Goal: Task Accomplishment & Management: Complete application form

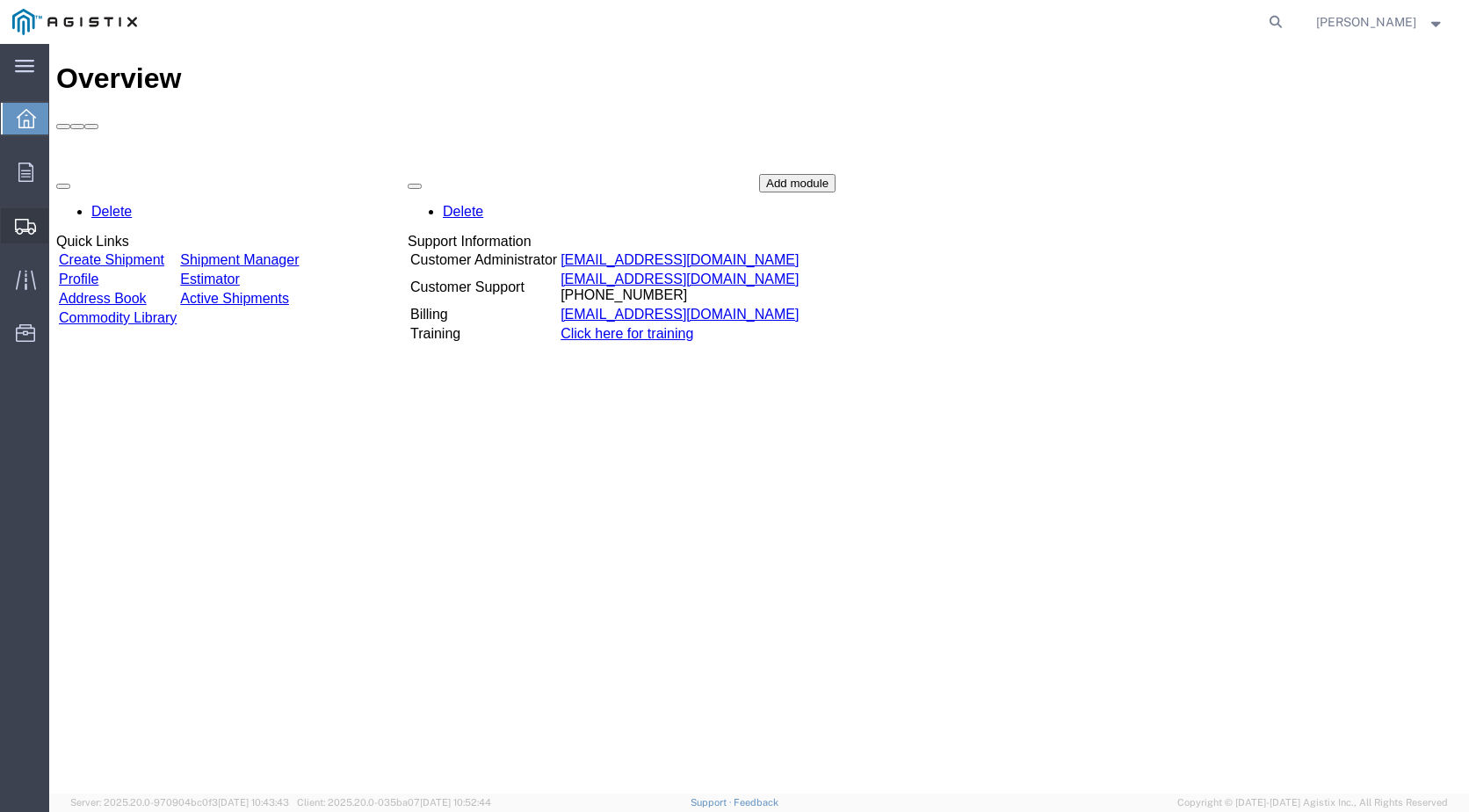
click at [0, 0] on span "Create Shipment" at bounding box center [0, 0] width 0 height 0
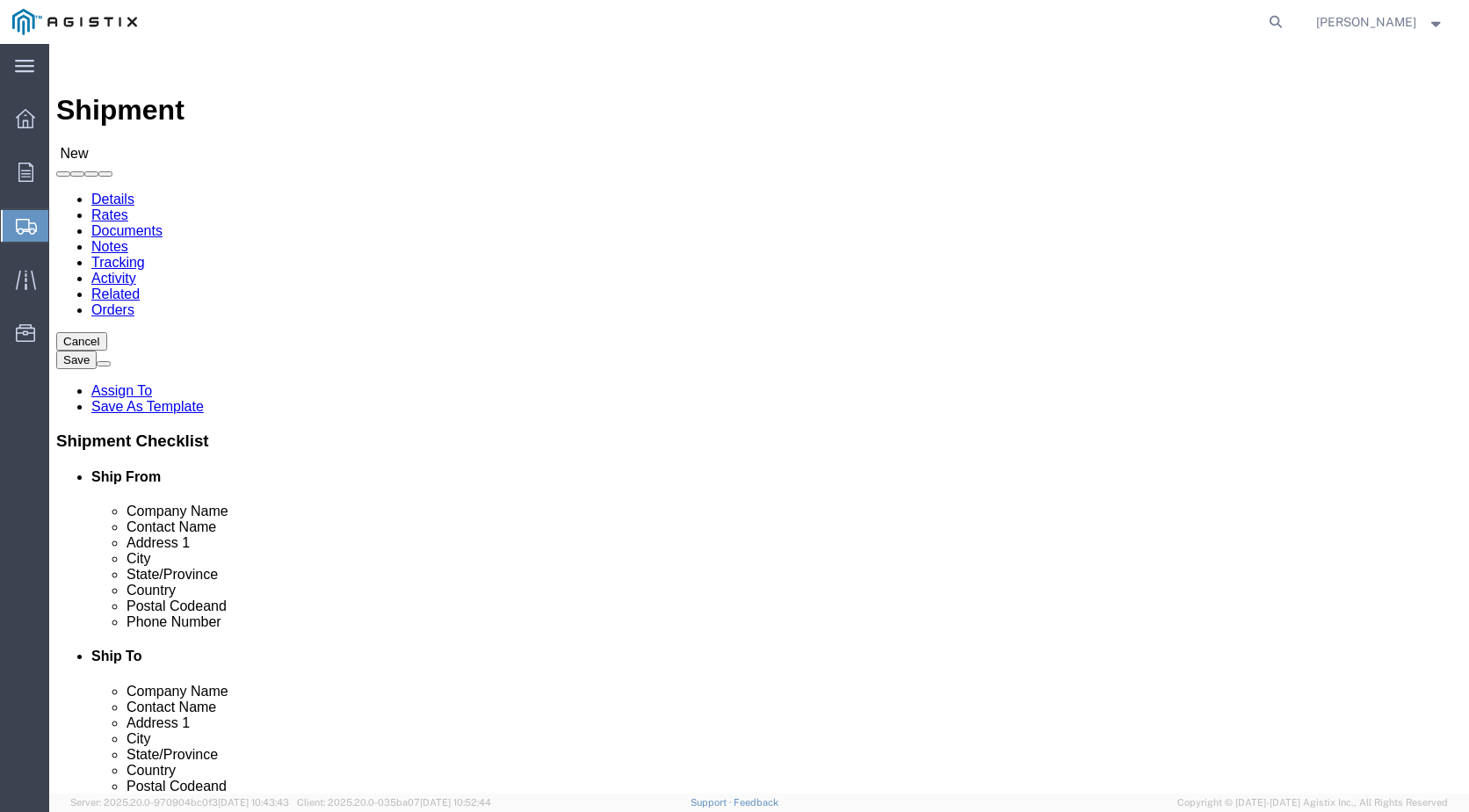
select select
select select "MYPROFILE"
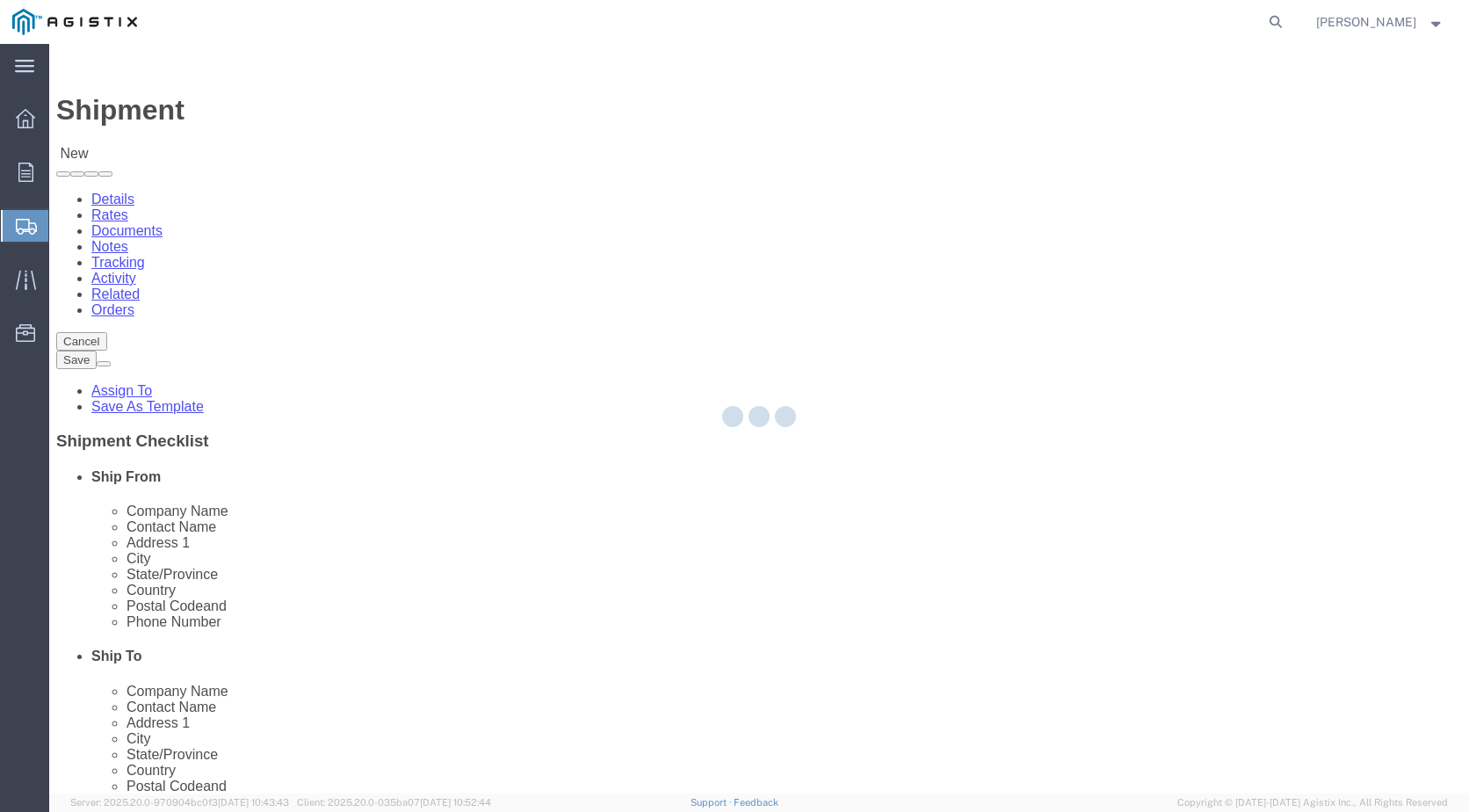
select select "CA"
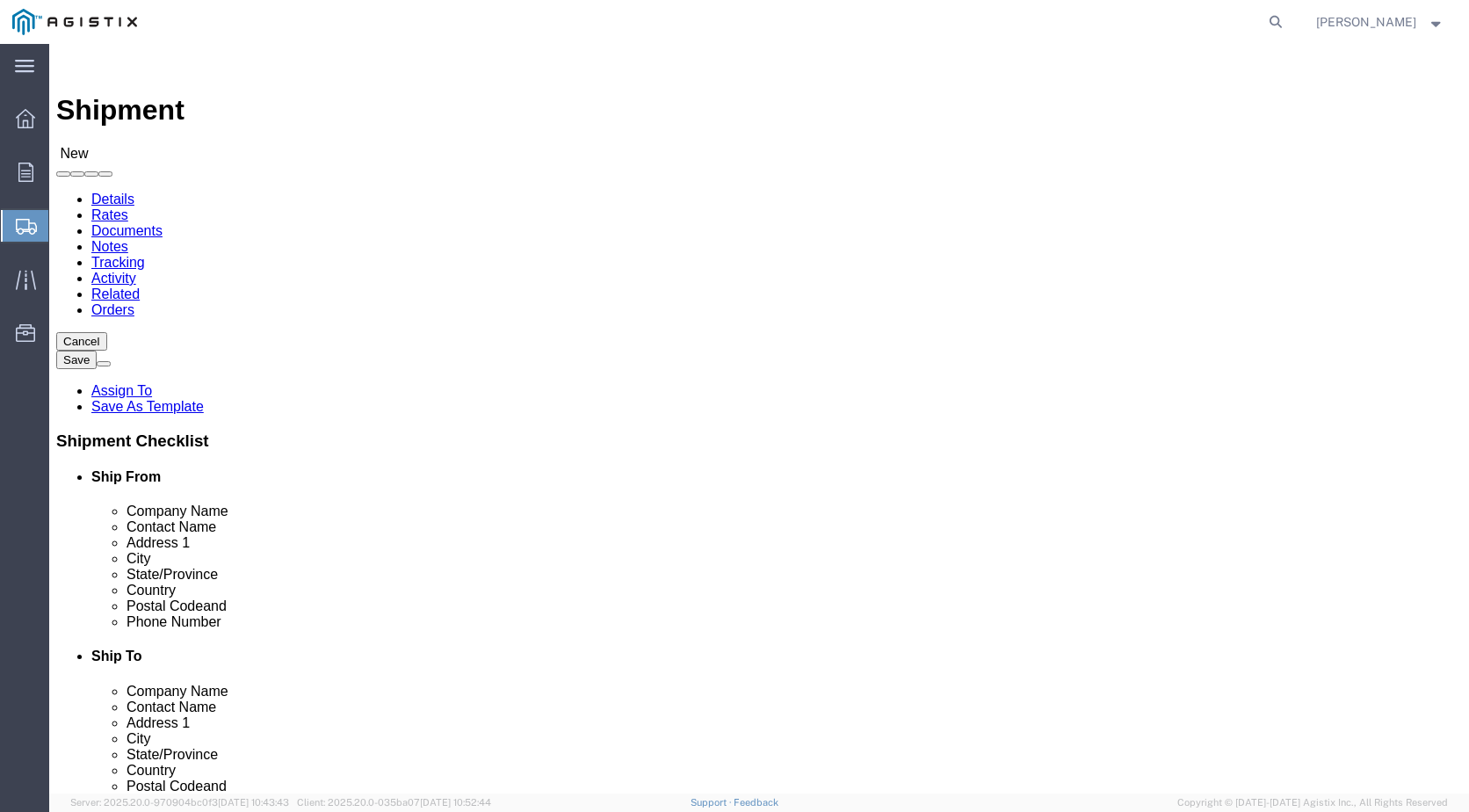
click select "Select Industrial Specialty Products Inc PG&E"
select select "9596"
click select "Select Industrial Specialty Products Inc PG&E"
select select
click select "Select"
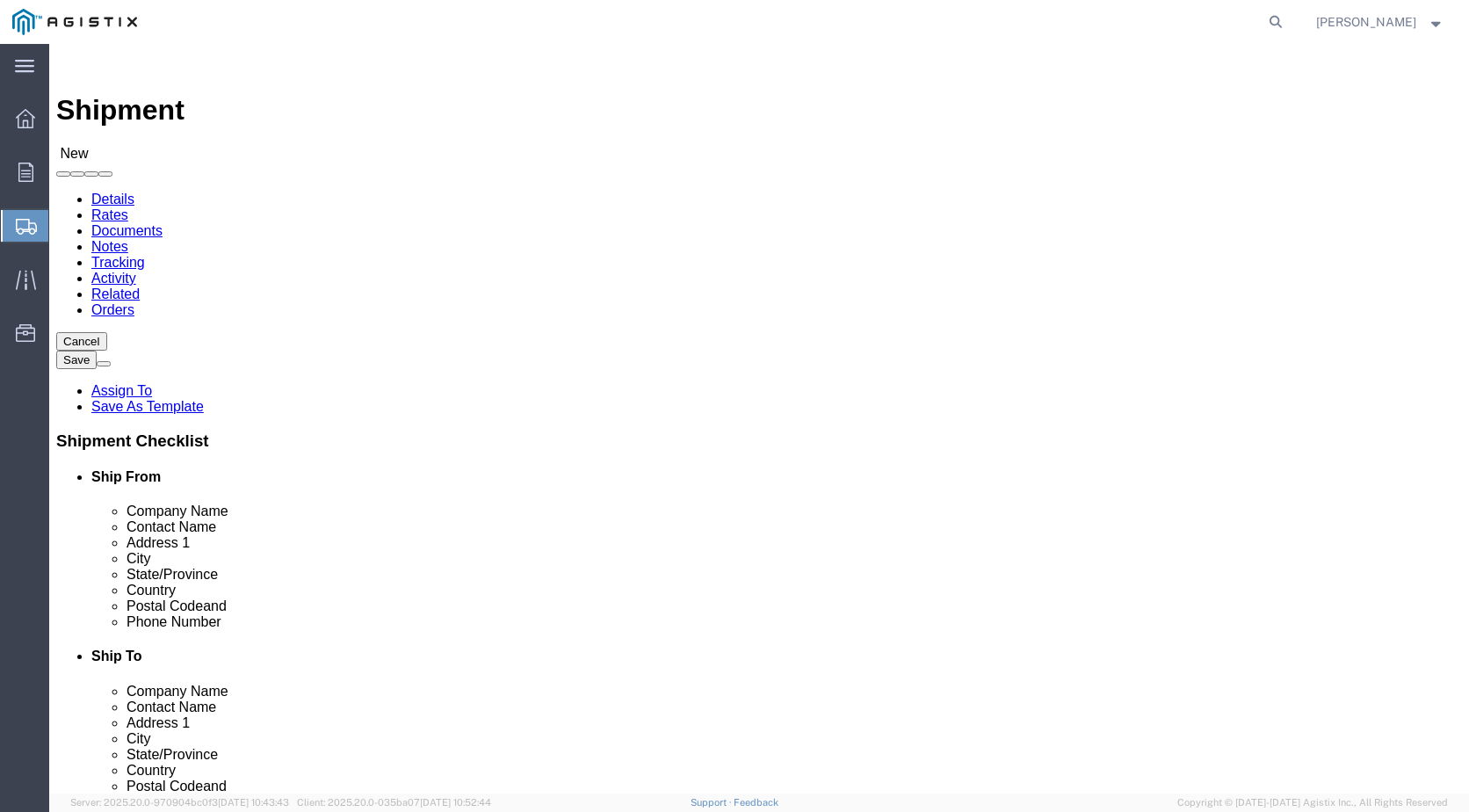
select select "23082"
click select "Select All Others [GEOGRAPHIC_DATA] [GEOGRAPHIC_DATA] [GEOGRAPHIC_DATA] [GEOGRA…"
click input "text"
type input "SAN"
click p "- PACIFIC GAS & ELECTRIC COMPANY - (RECIEVING) [STREET_ADDRESS]"
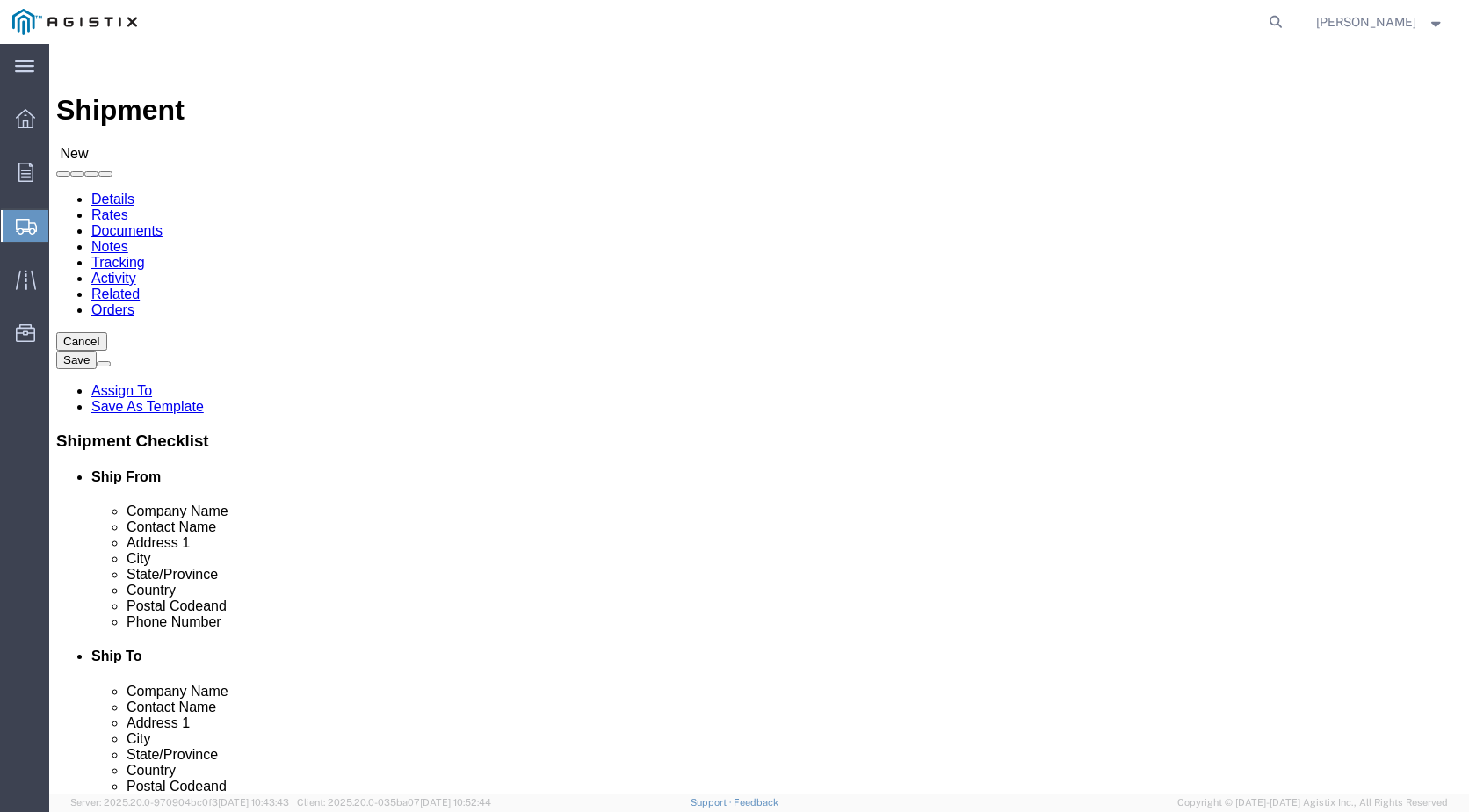
select select "CA"
type input "SAN [PERSON_NAME] OBISPO"
drag, startPoint x: 810, startPoint y: 517, endPoint x: 847, endPoint y: 509, distance: 37.9
click input "text"
drag, startPoint x: 847, startPoint y: 509, endPoint x: 674, endPoint y: 506, distance: 173.0
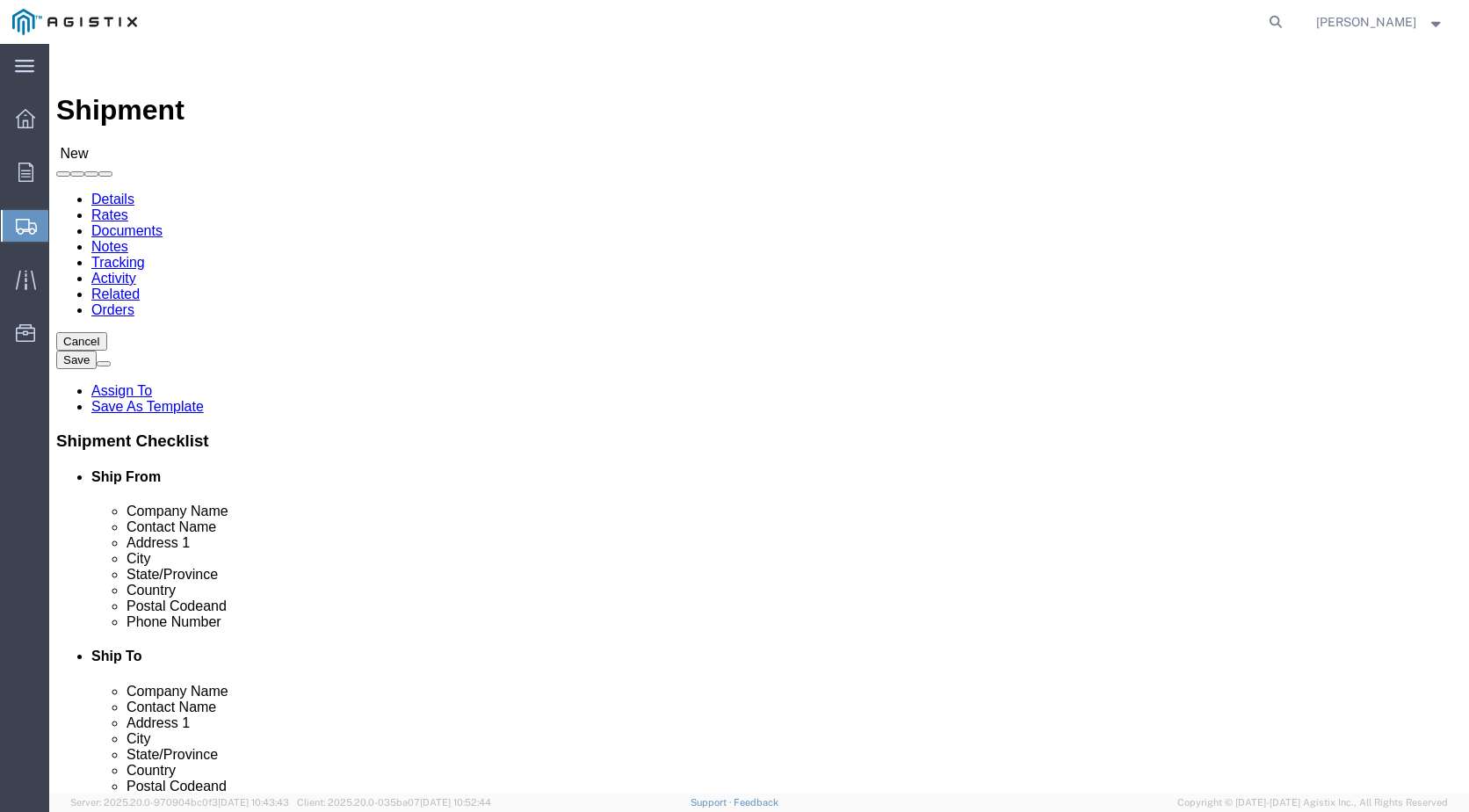
click div "Contact Name"
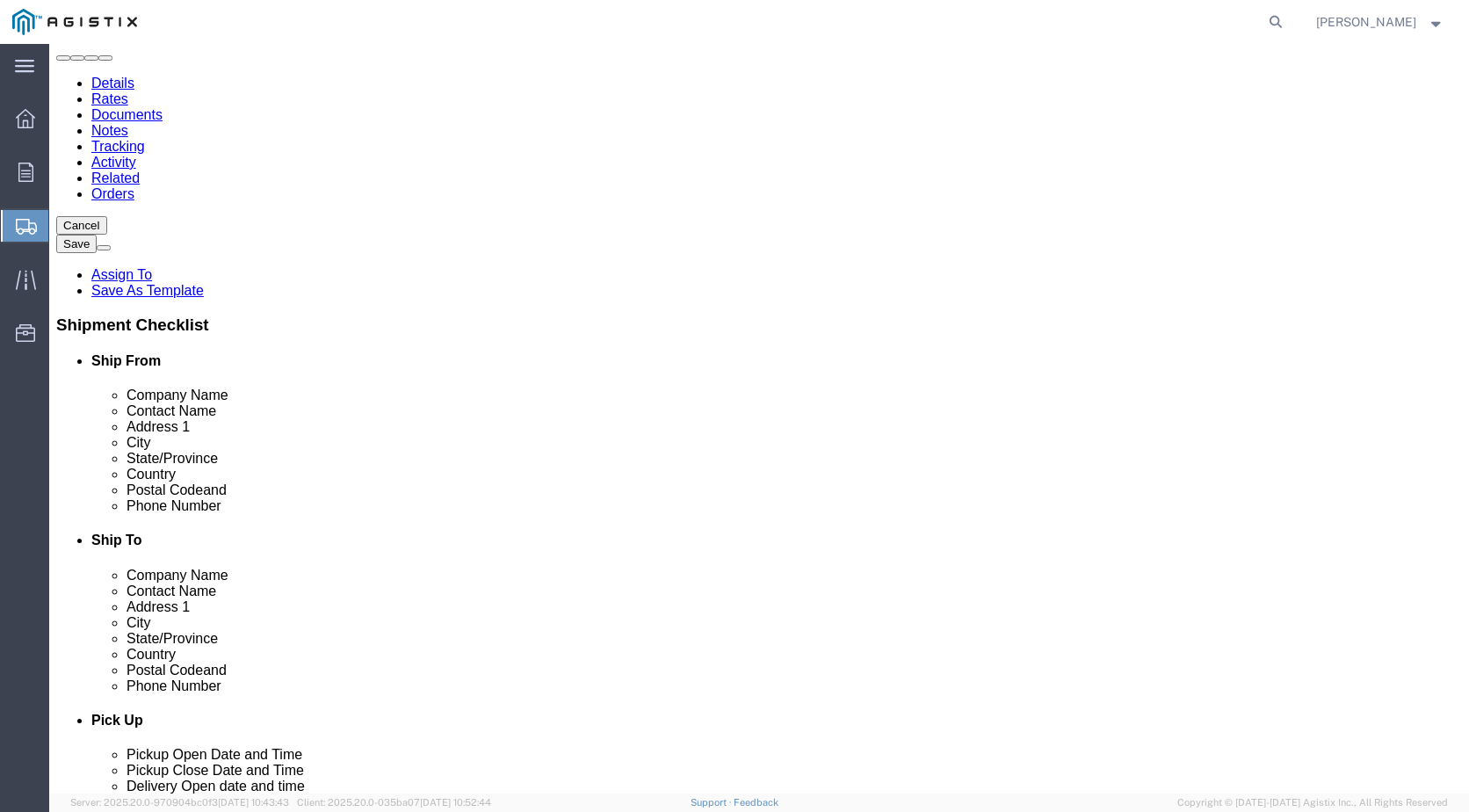
scroll to position [351, 0]
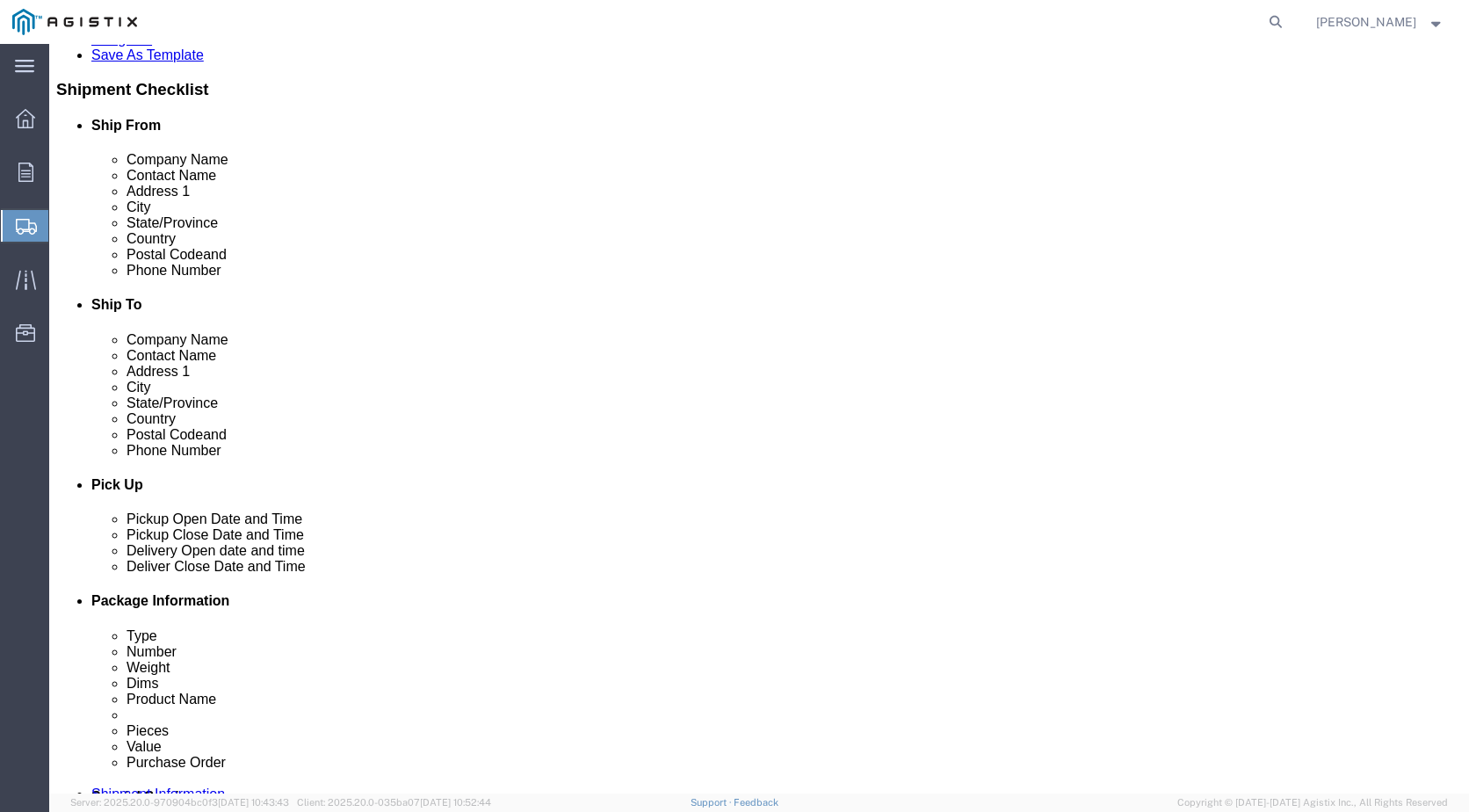
type input "RECEIVING"
click label "Phone Number"
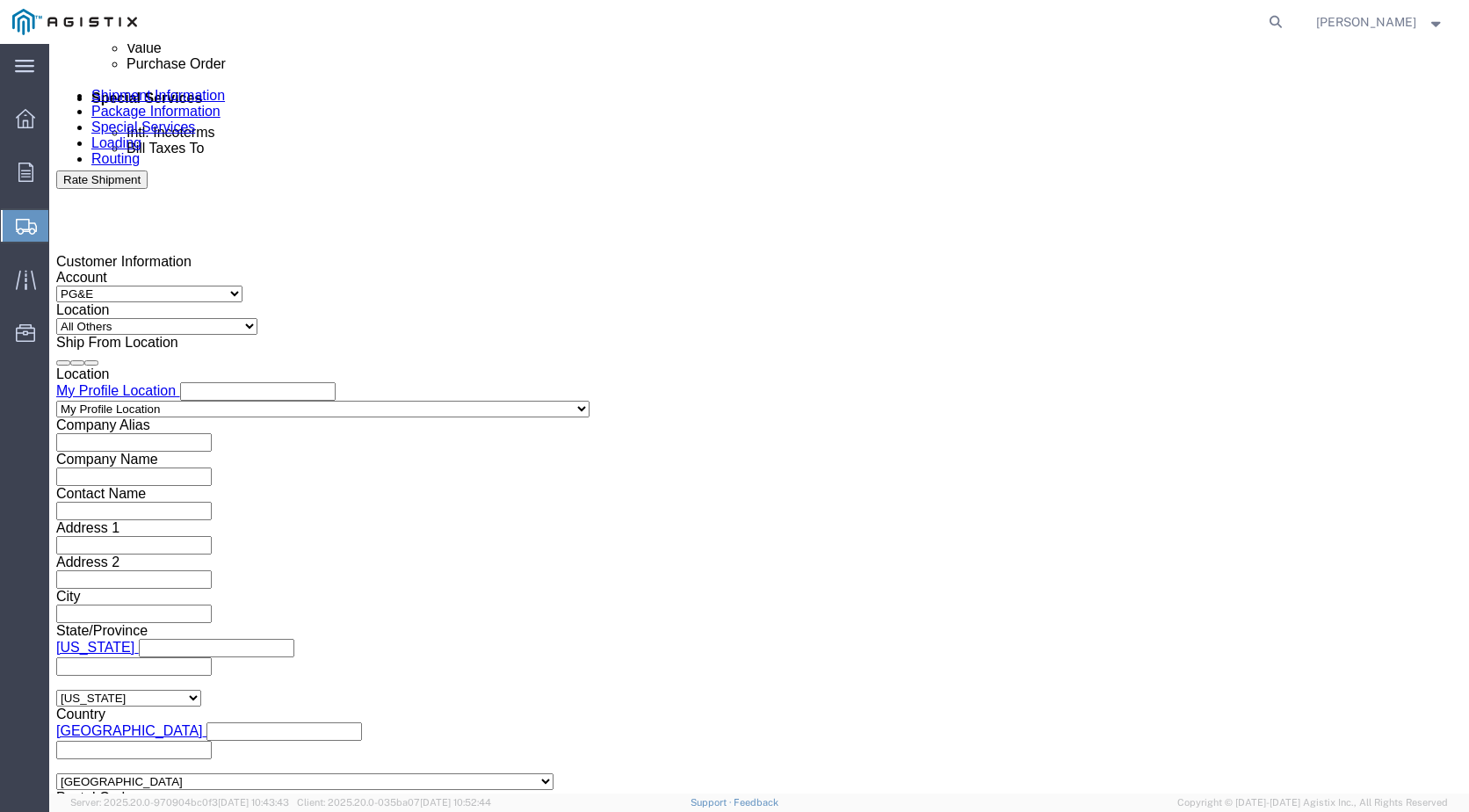
scroll to position [1054, 0]
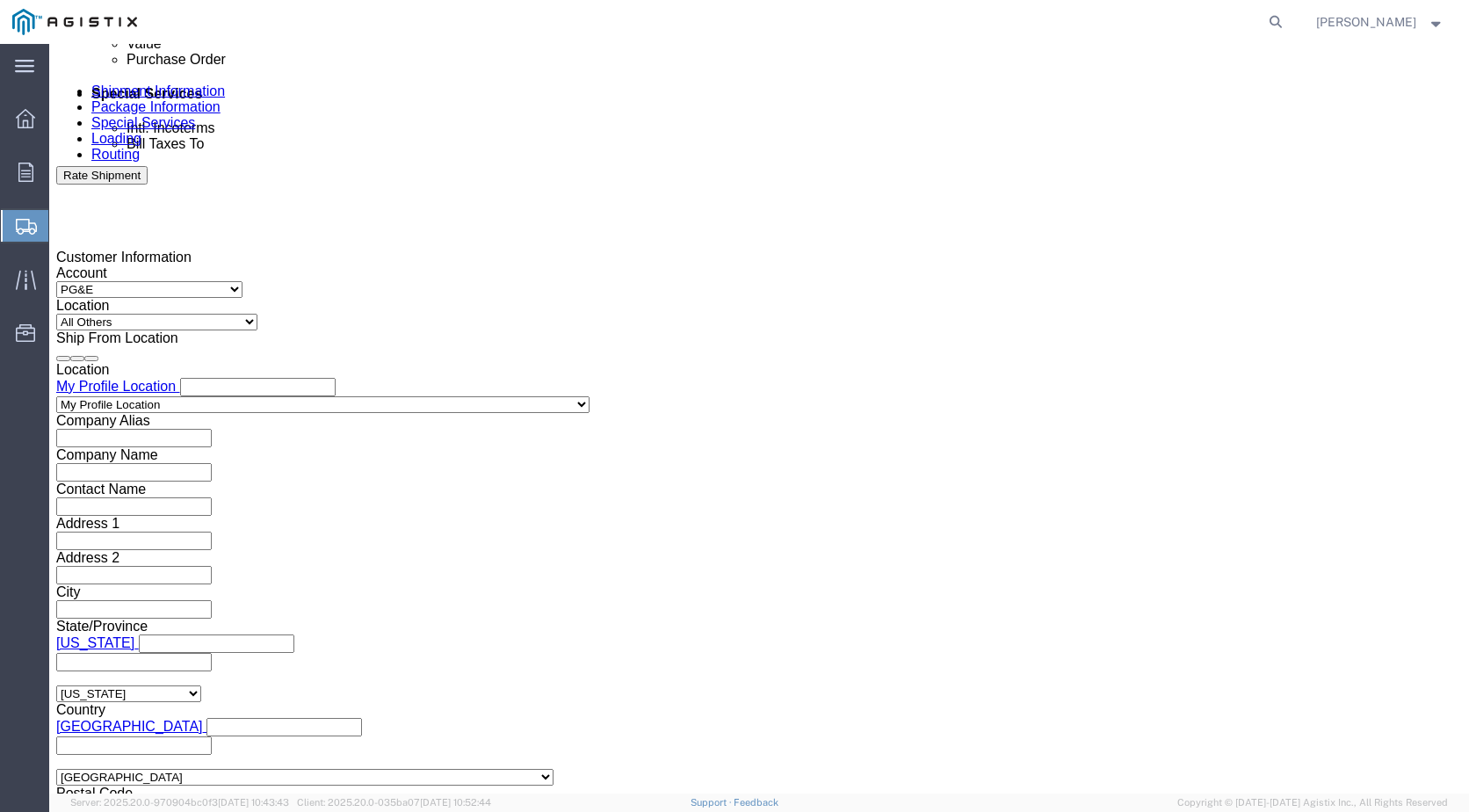
click div "[DATE] 10:00 AM"
type input "10:30 AM"
click button "Apply"
click div "[DATE] 11:00 AM"
type input "3:30 PM"
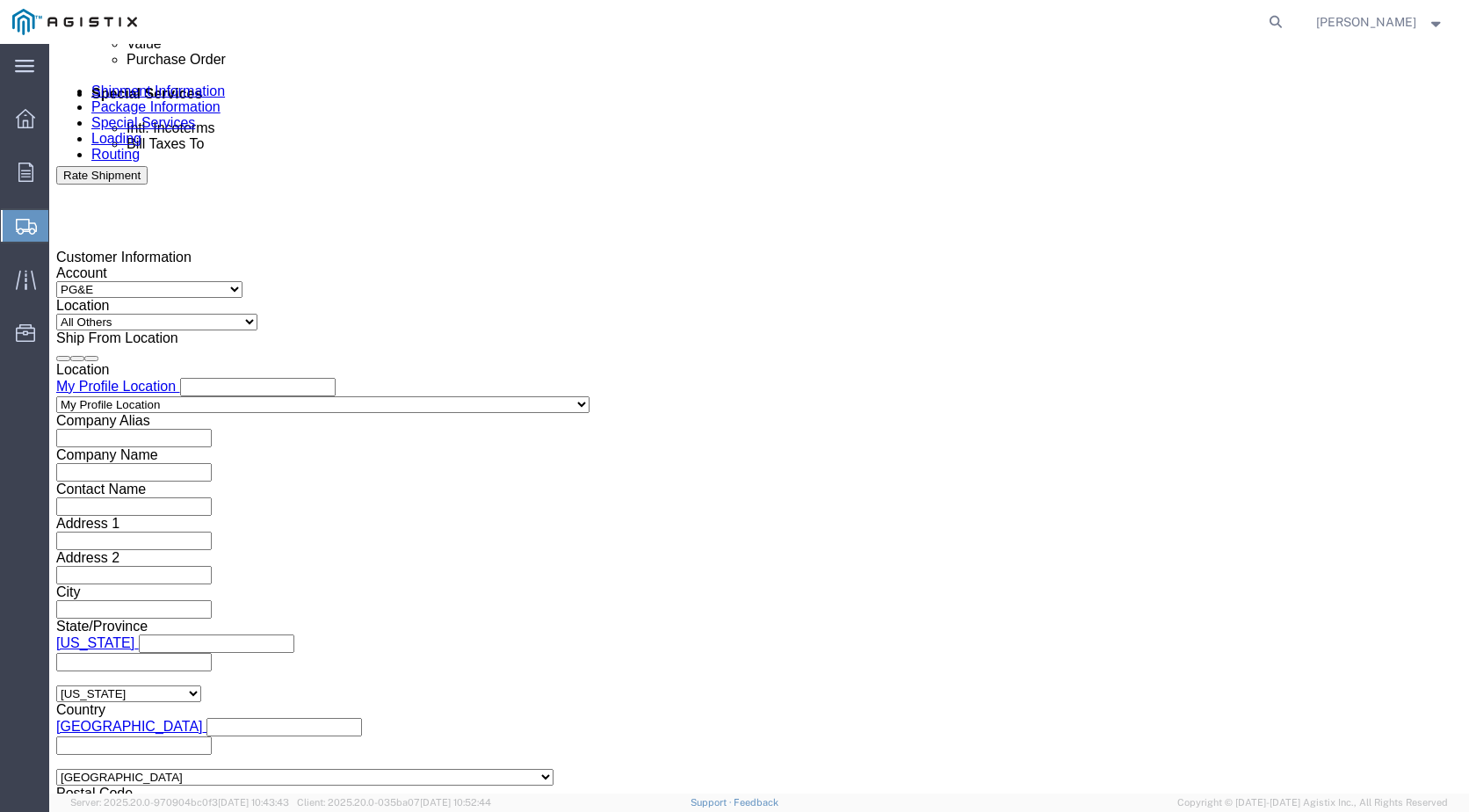
click button "Apply"
click div
click div "[DATE] 10:30 AM"
type input "11:00 AM"
click button "Apply"
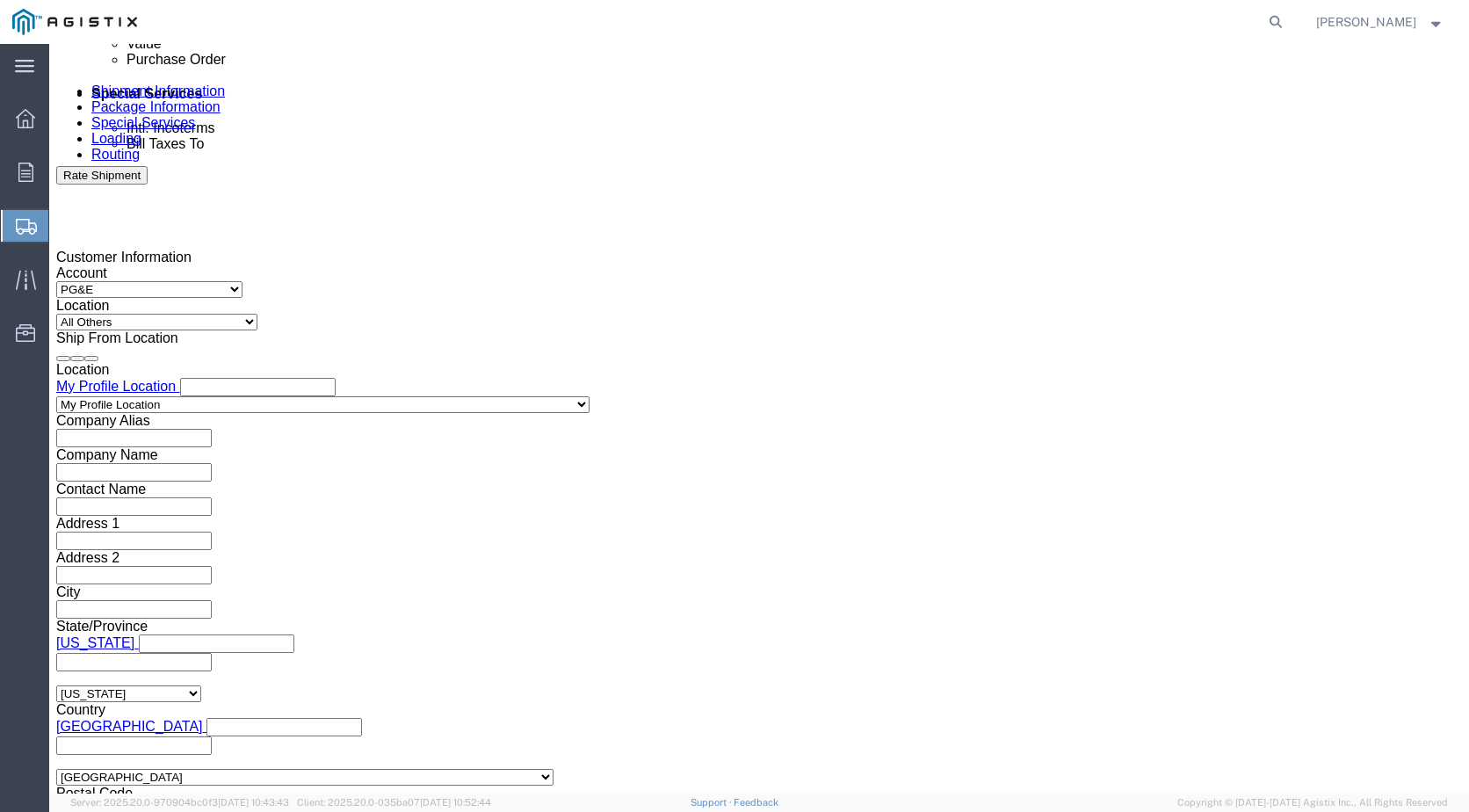
click div
click input "4:30 PM"
type input "8:00 AM"
click button "Apply"
click div
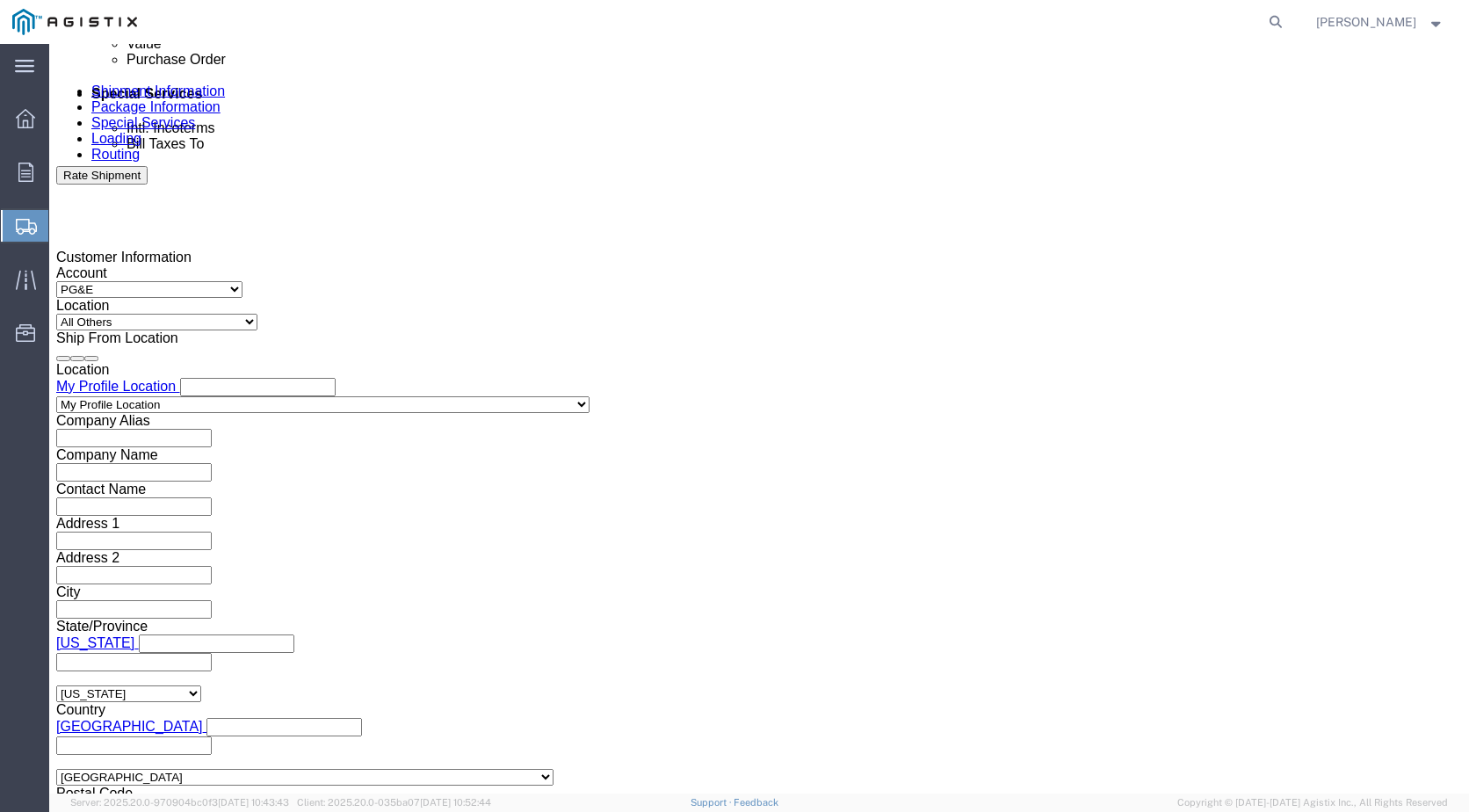
type input "2:00 PM"
click button "Apply"
click input "text"
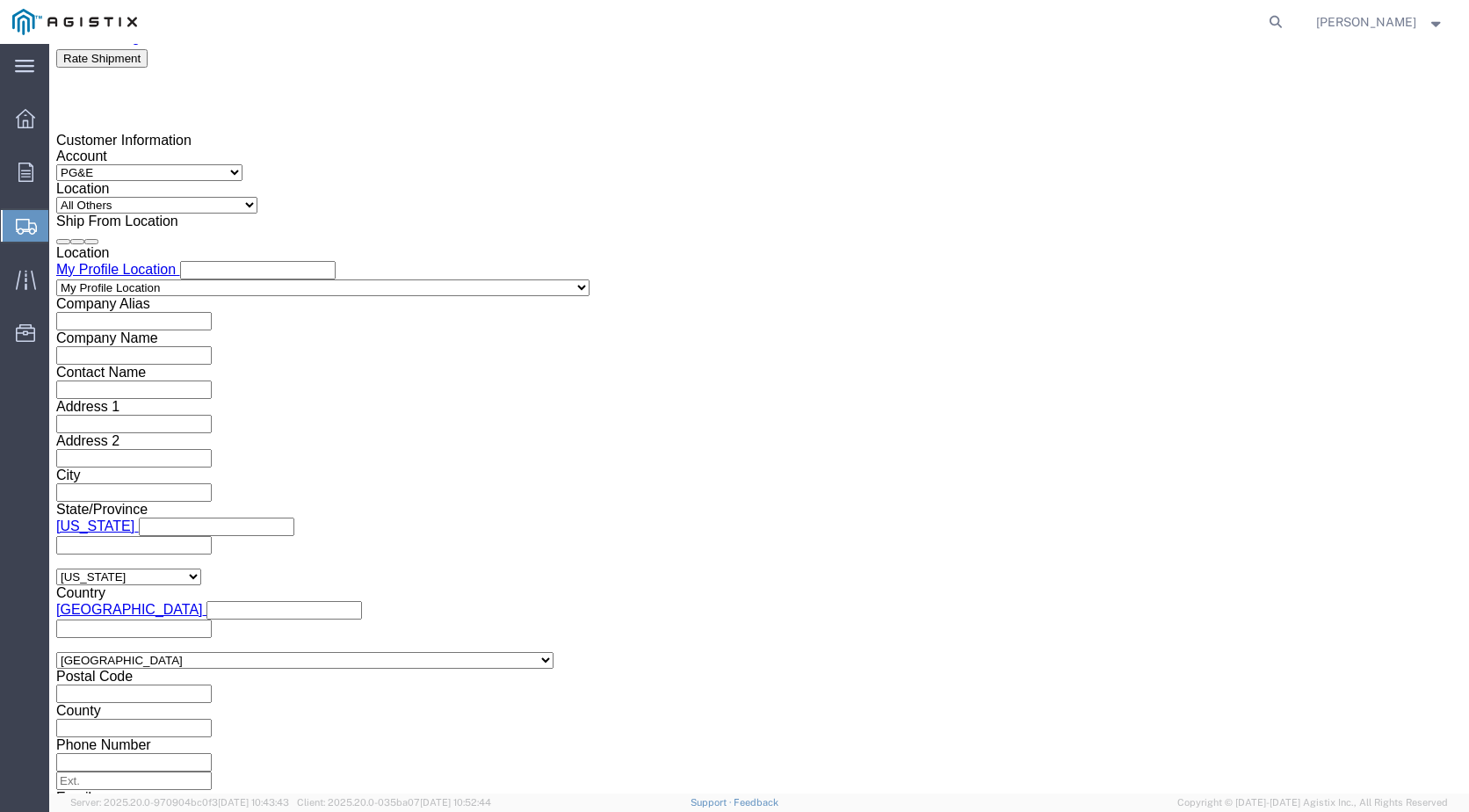
scroll to position [1310, 0]
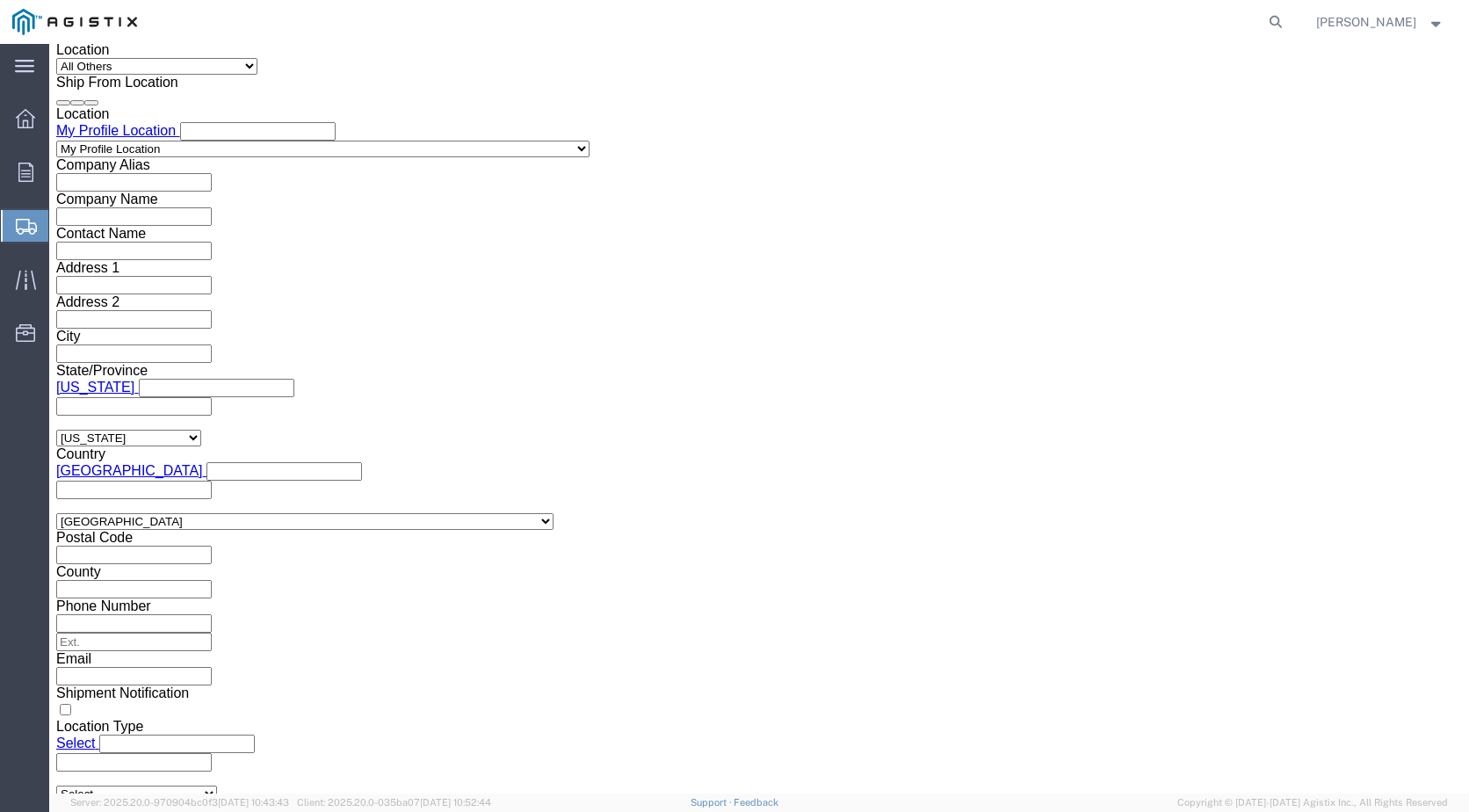
type input "3501418440"
click button "Continue"
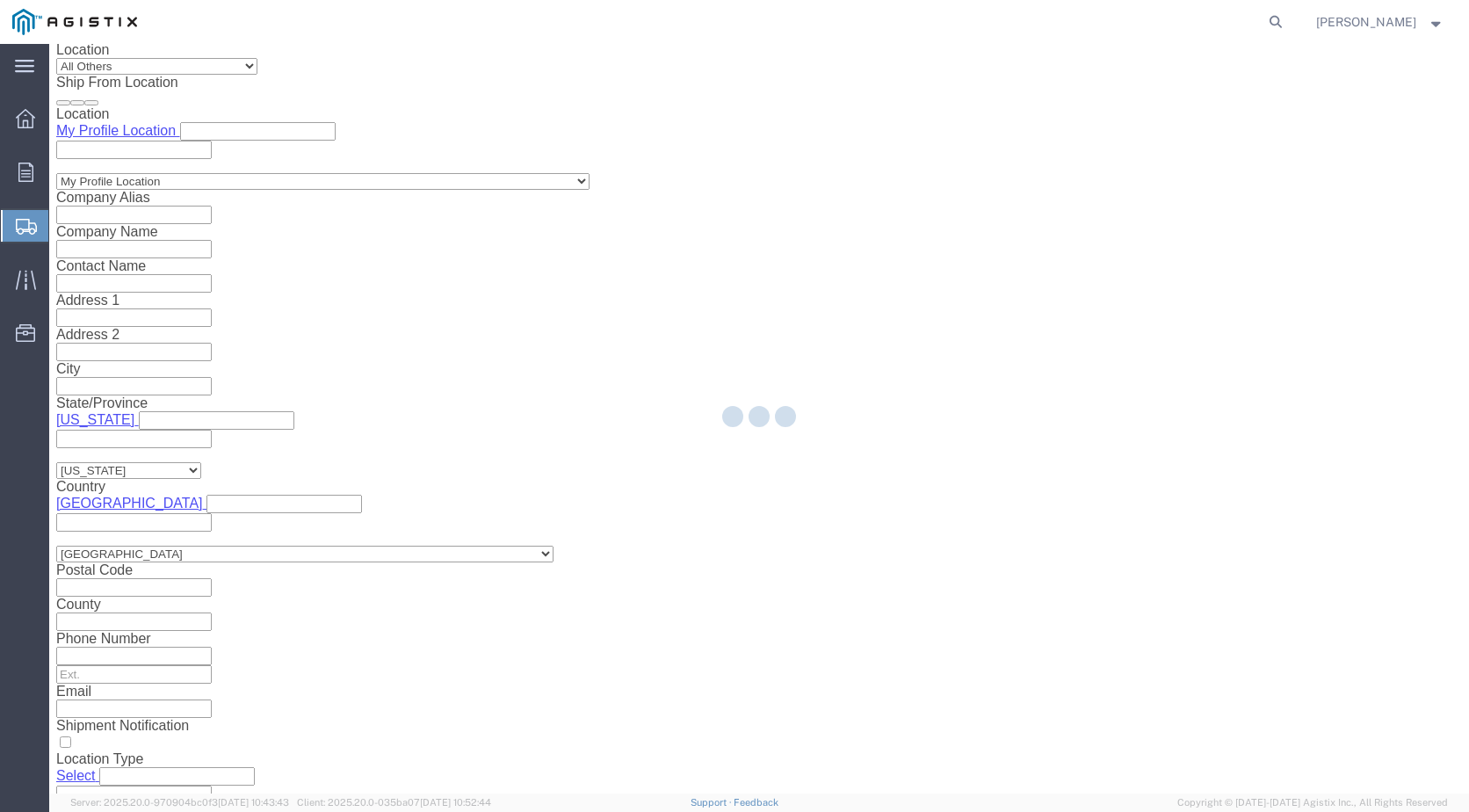
select select "21243"
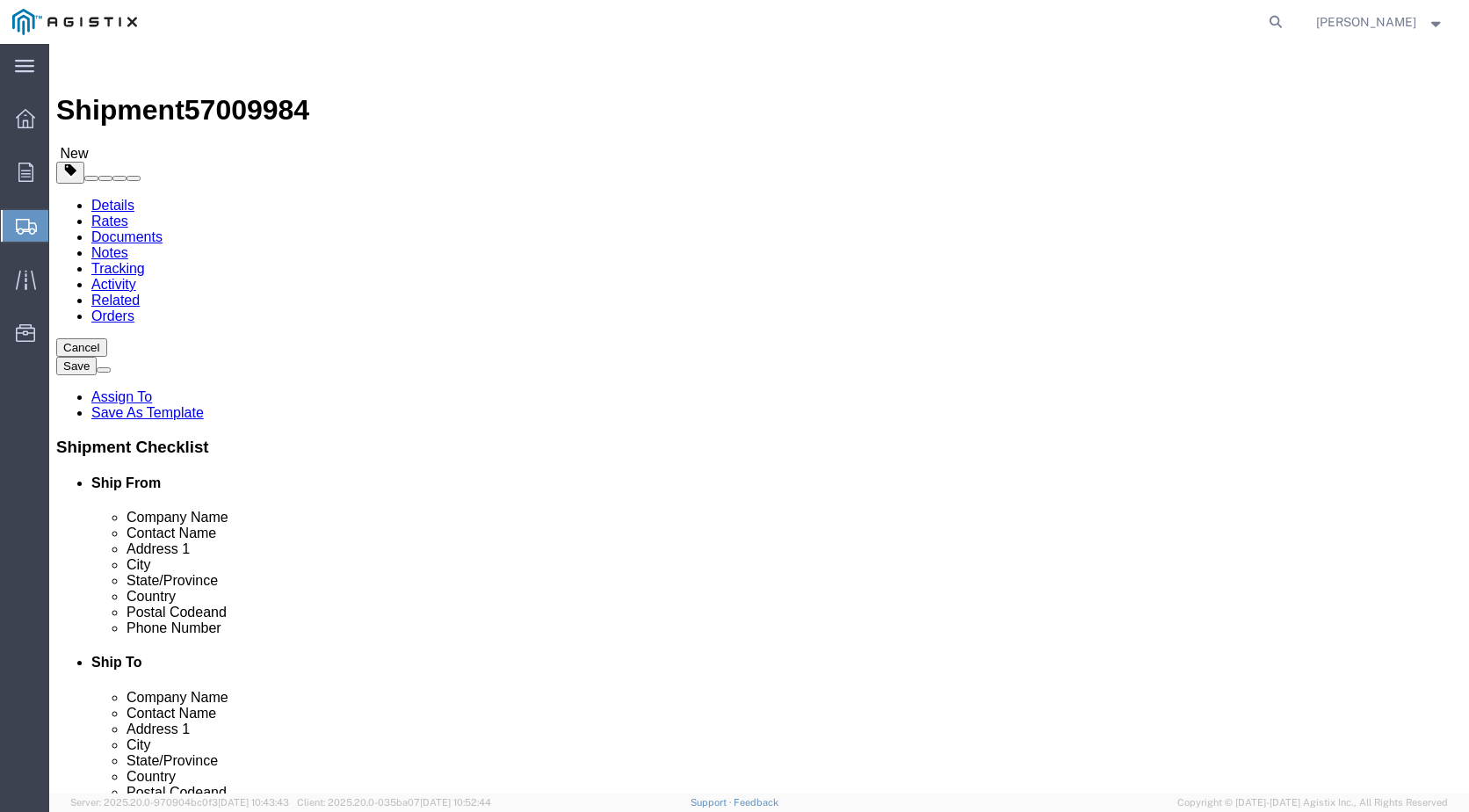
click select "Select Bulk Bundle(s) Cardboard Box(es) Carton(s) Crate(s) Drum(s) (Fiberboard)…"
select select "PSNS"
click select "Select Bulk Bundle(s) Cardboard Box(es) Carton(s) Crate(s) Drum(s) (Fiberboard)…"
click input "text"
type input "4"
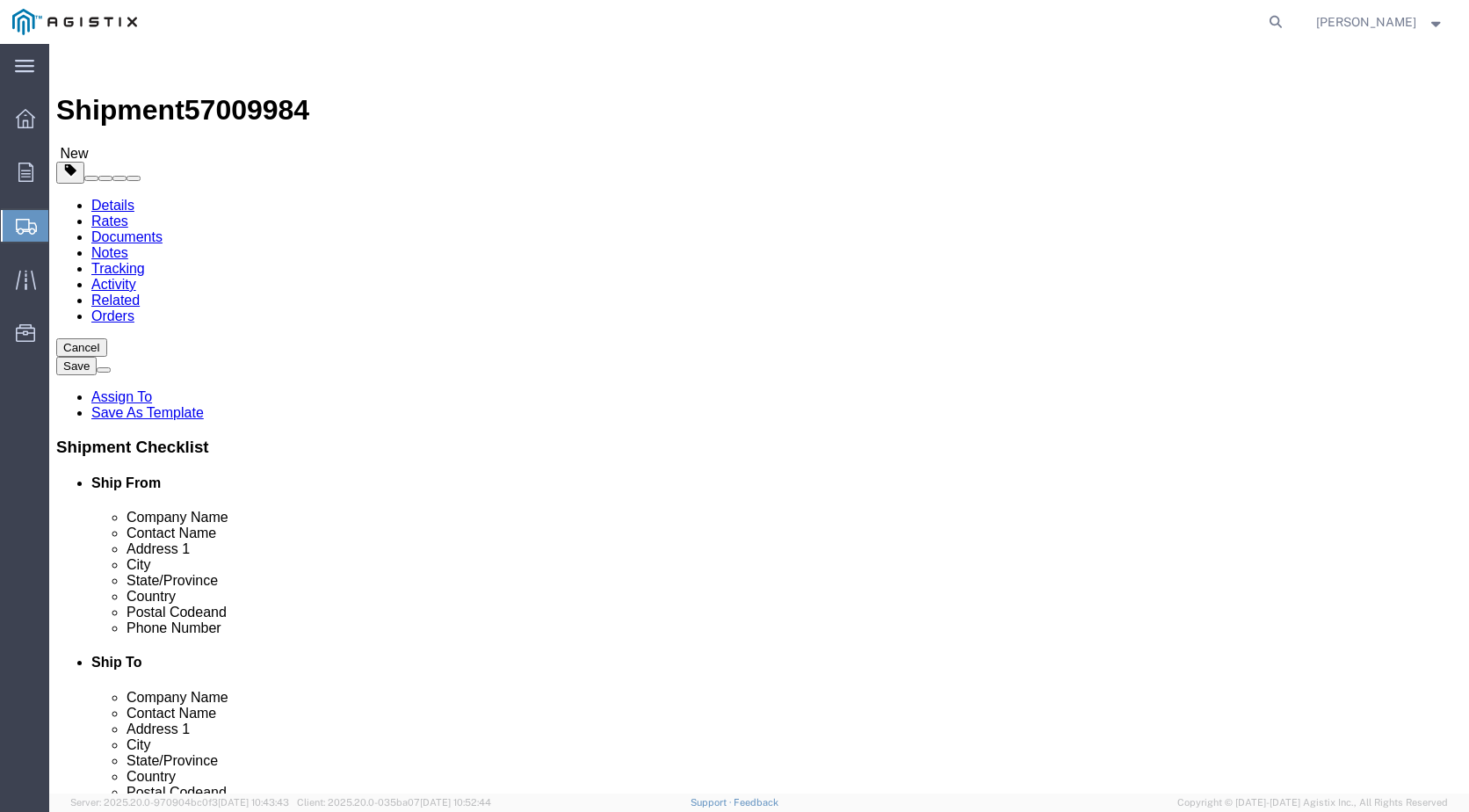
click input "text"
type input "48"
type input "40"
click input "0.00"
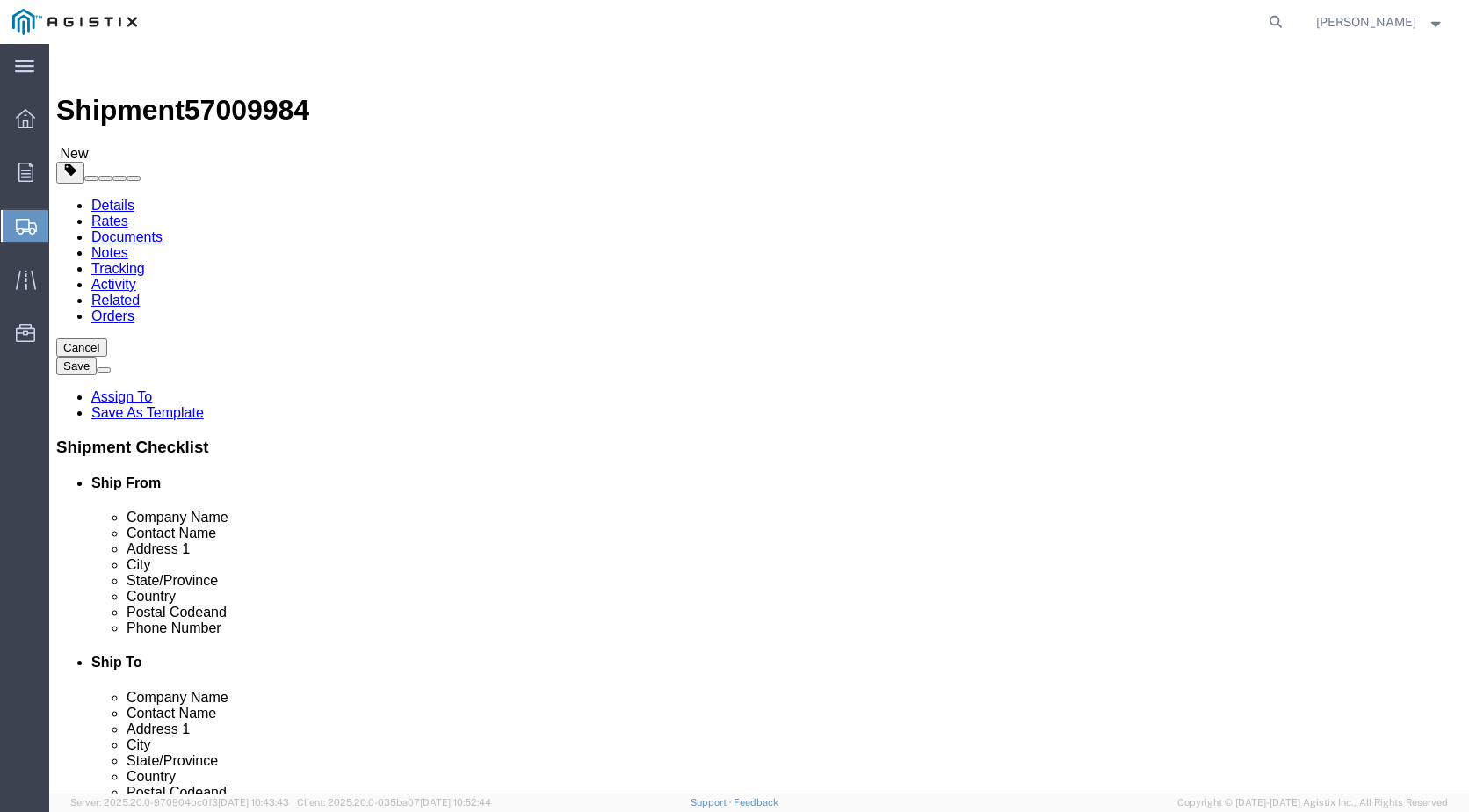
drag, startPoint x: 245, startPoint y: 451, endPoint x: 133, endPoint y: 453, distance: 112.0
click div "Weight 0.00 Select kgs lbs Ship. t°"
type input "3350"
click link "Add Content"
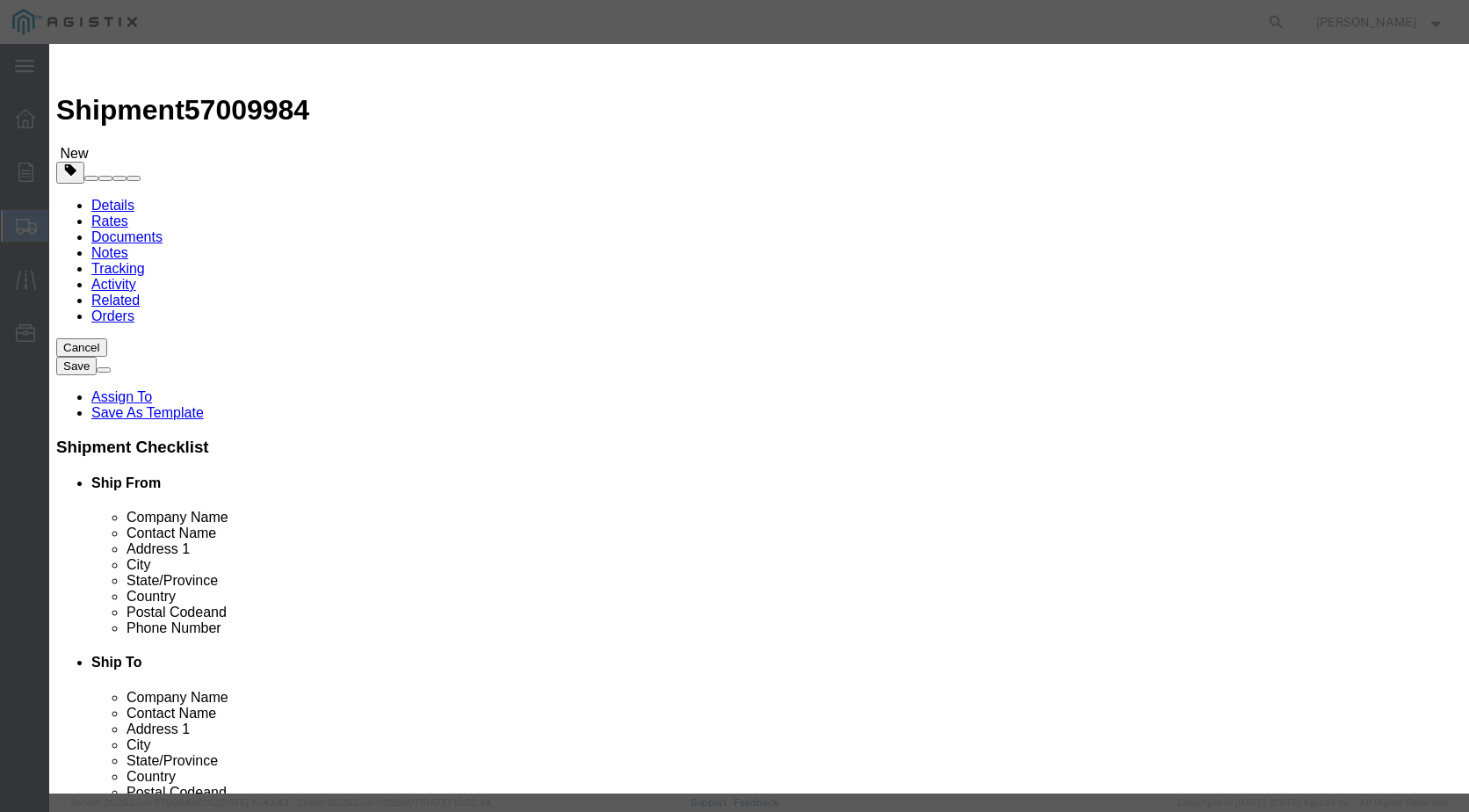
click button "Commodity library"
click select "Search by Class Commodity Quantity Commodity Value Commodity Value Country Desc…"
select select "sku"
click select "Search by Class Commodity Quantity Commodity Value Commodity Value Country Desc…"
click input "text"
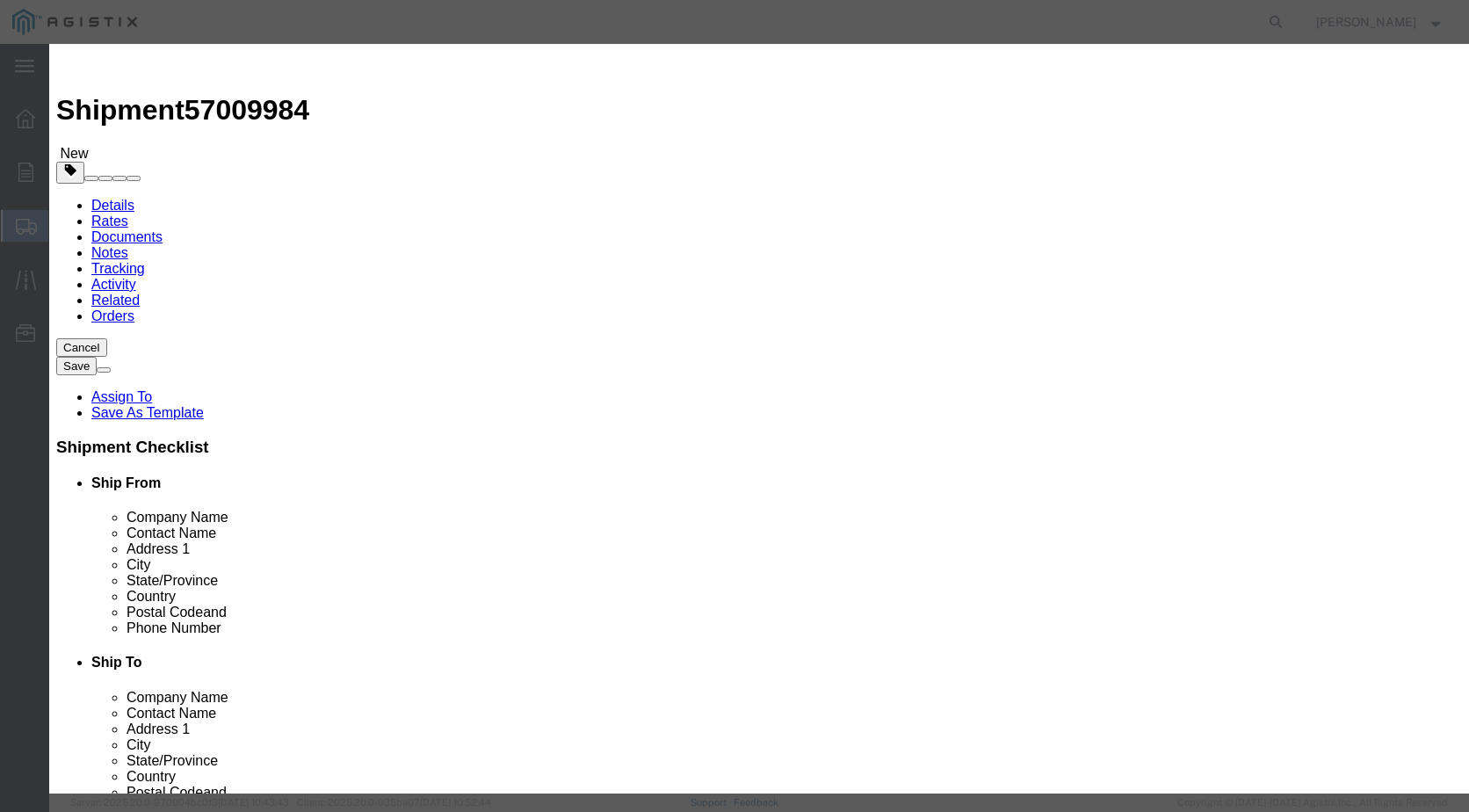
type input "967461"
click button "button"
click button "Select"
select select
checkbox input "false"
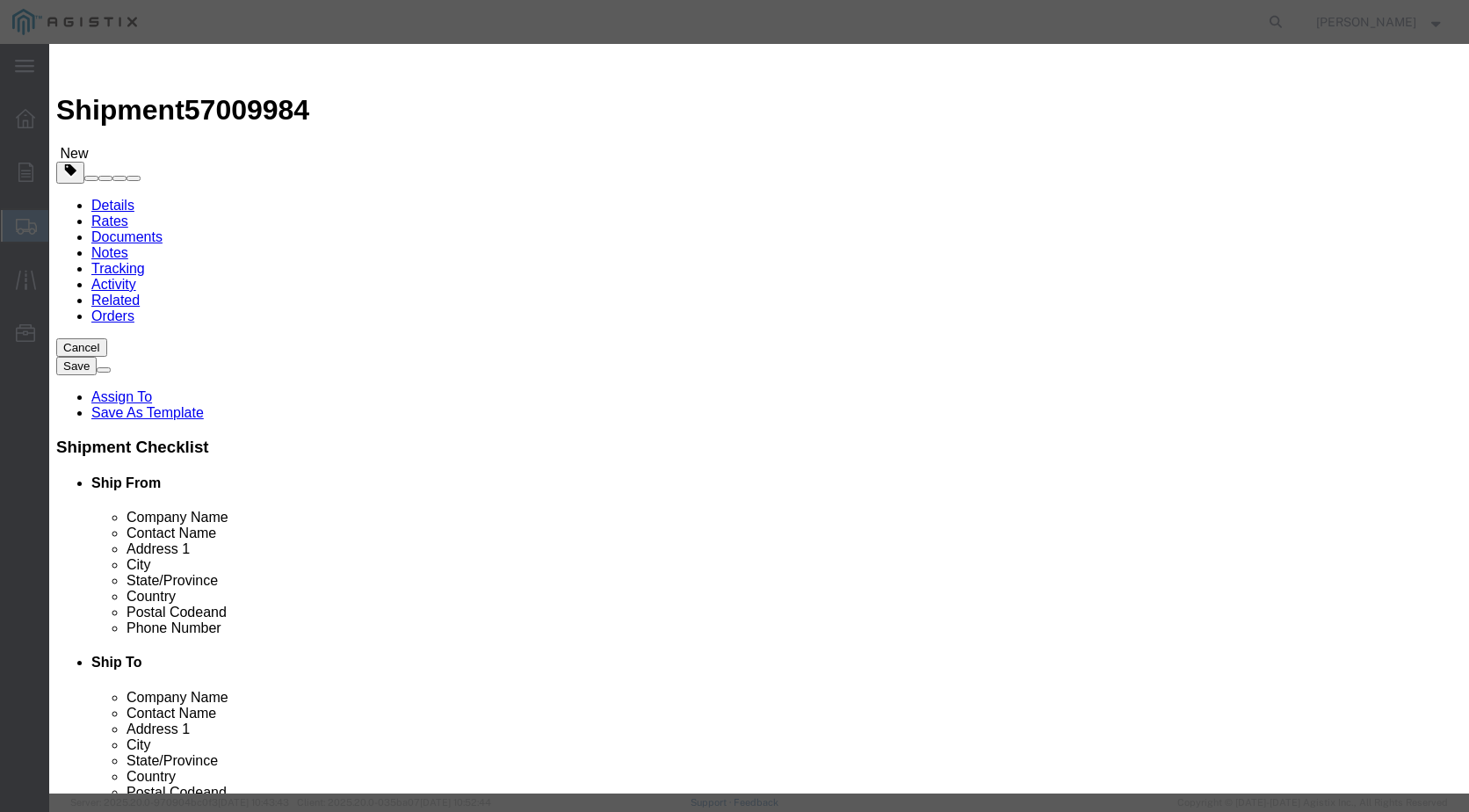
type input "MORTAR STRUCTURAL REPAIR FLOWABLE"
type input "D967461"
click input "text"
type input "1"
type input "60"
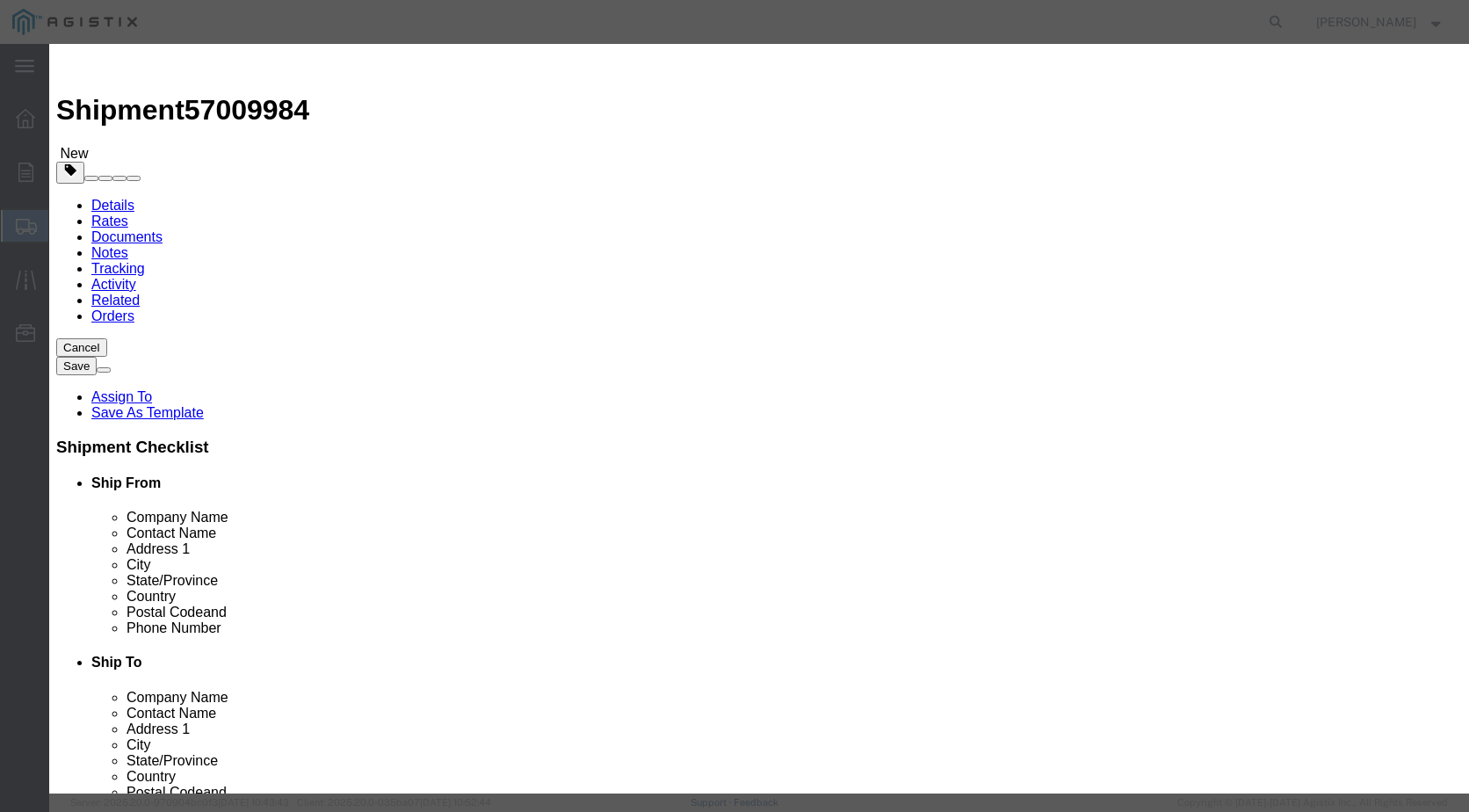
click select "Select Bag Barrels 100Board Feet Bottle Box Blister Pack Carats Can Capsule Car…"
select select "BAG"
click select "Select Bag Barrels 100Board Feet Bottle Box Blister Pack Carats Can Capsule Car…"
click input "text"
type input "6745.55"
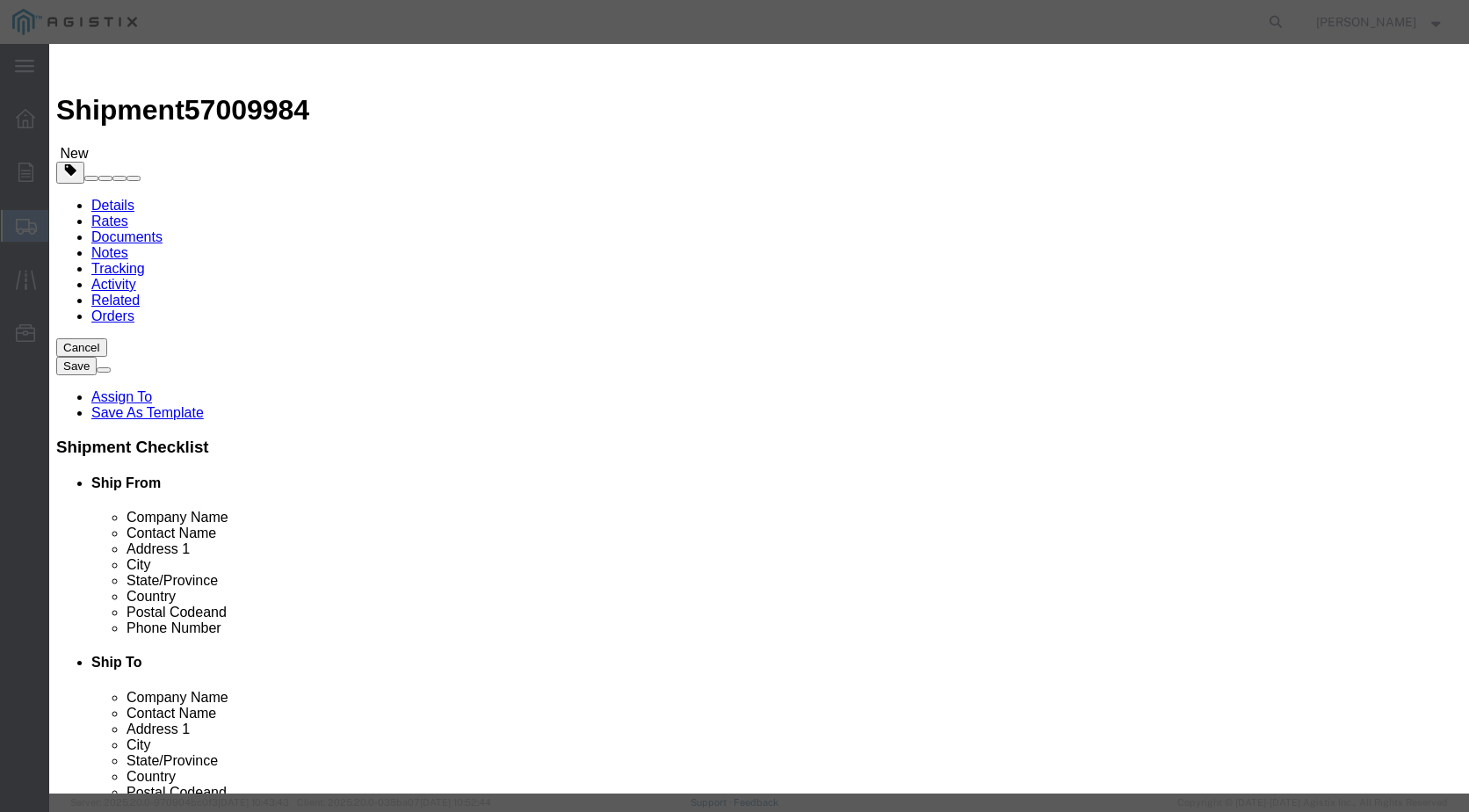
click select "Select 50 55 60 65 70 85 92.5 100 125 175 250 300 400"
drag, startPoint x: 551, startPoint y: 228, endPoint x: 552, endPoint y: 241, distance: 13.0
click select "Select 50 55 60 65 70 85 92.5 100 125 175 250 300 400"
select select "60"
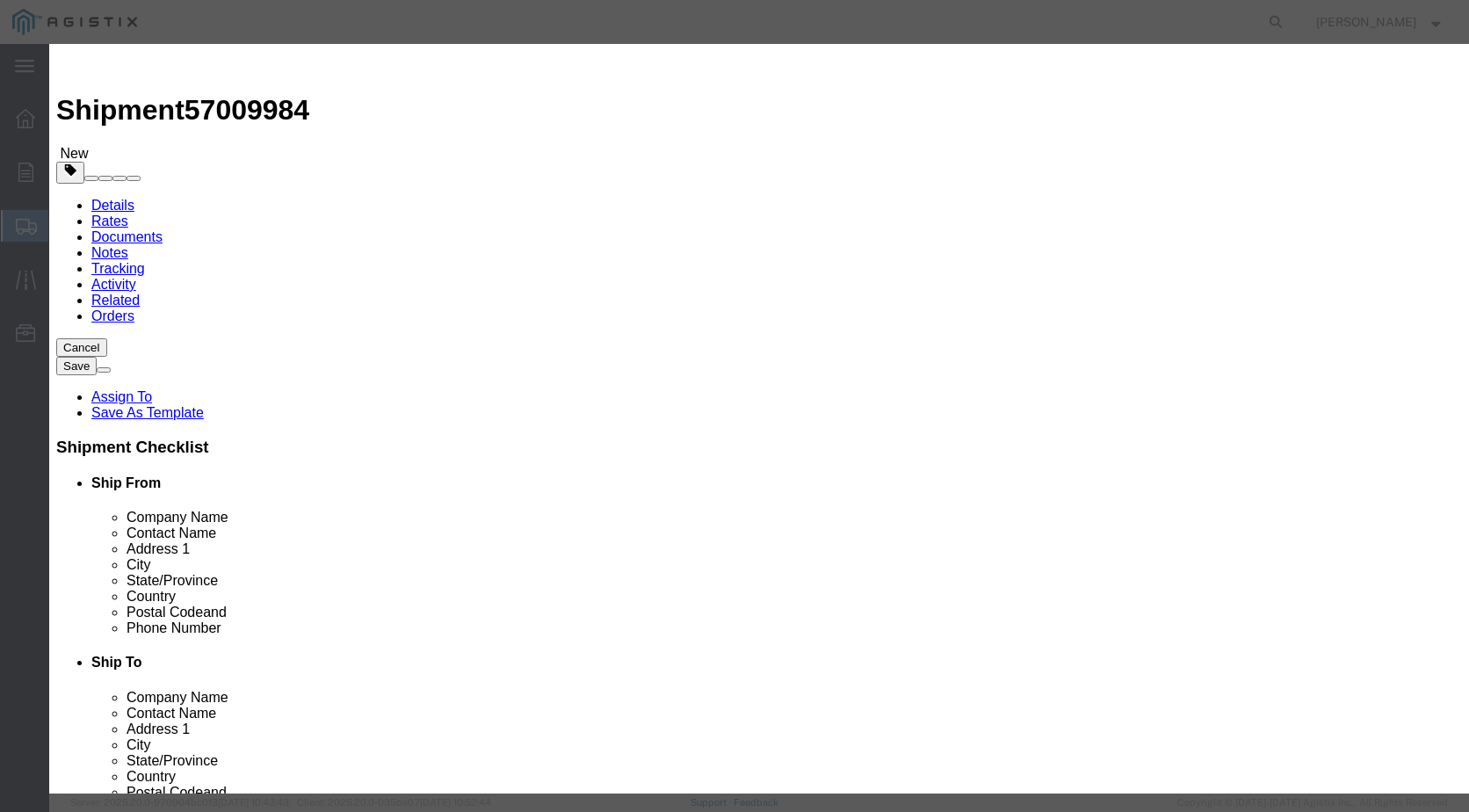
click select "Select 50 55 60 65 70 85 92.5 100 125 175 250 300 400"
click select "Select Account Type Activity ID Airline Appointment Number ASN Batch Number Bil…"
select select "PURCHORD"
click input "text"
type input "3501418440"
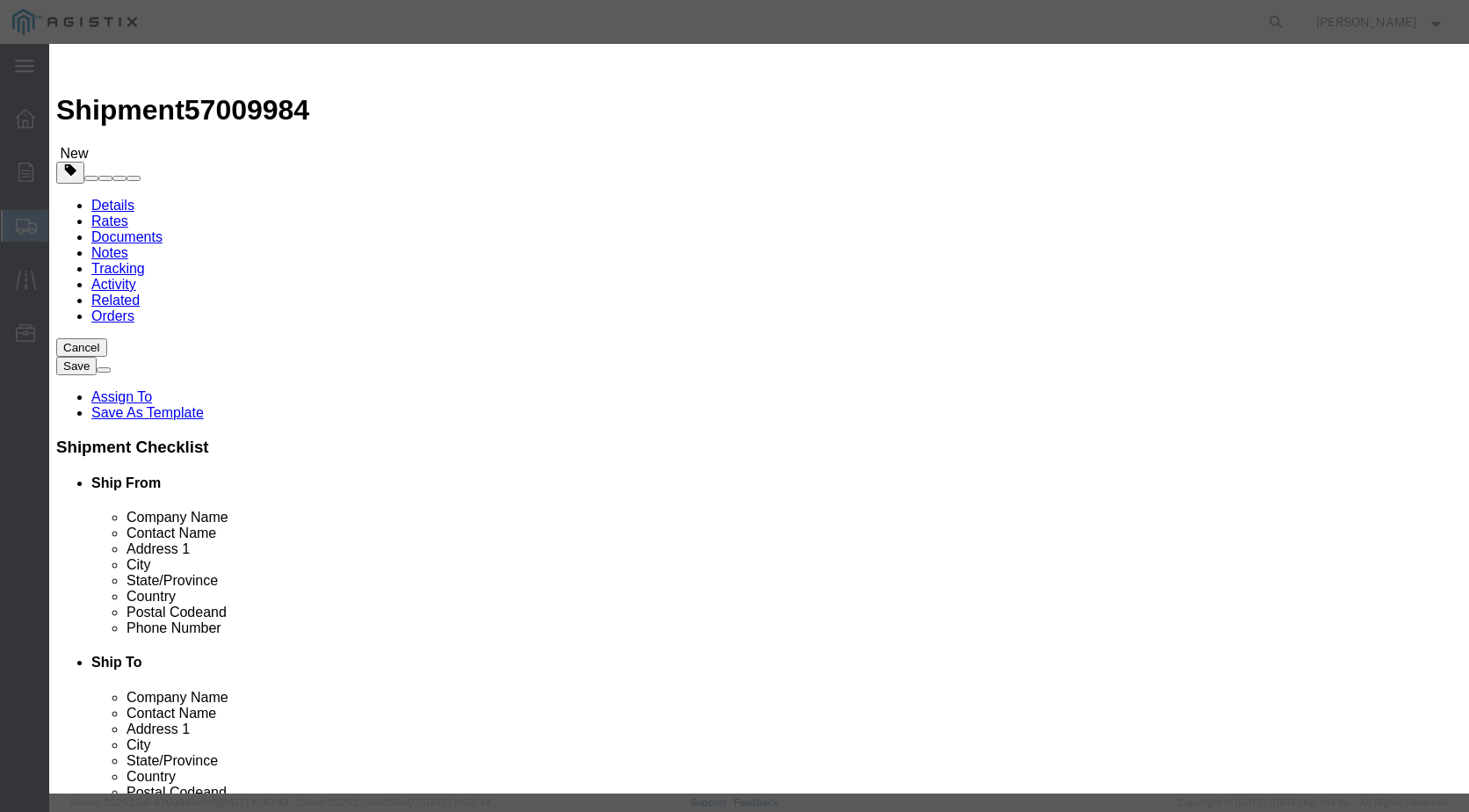
click button "Save & Close"
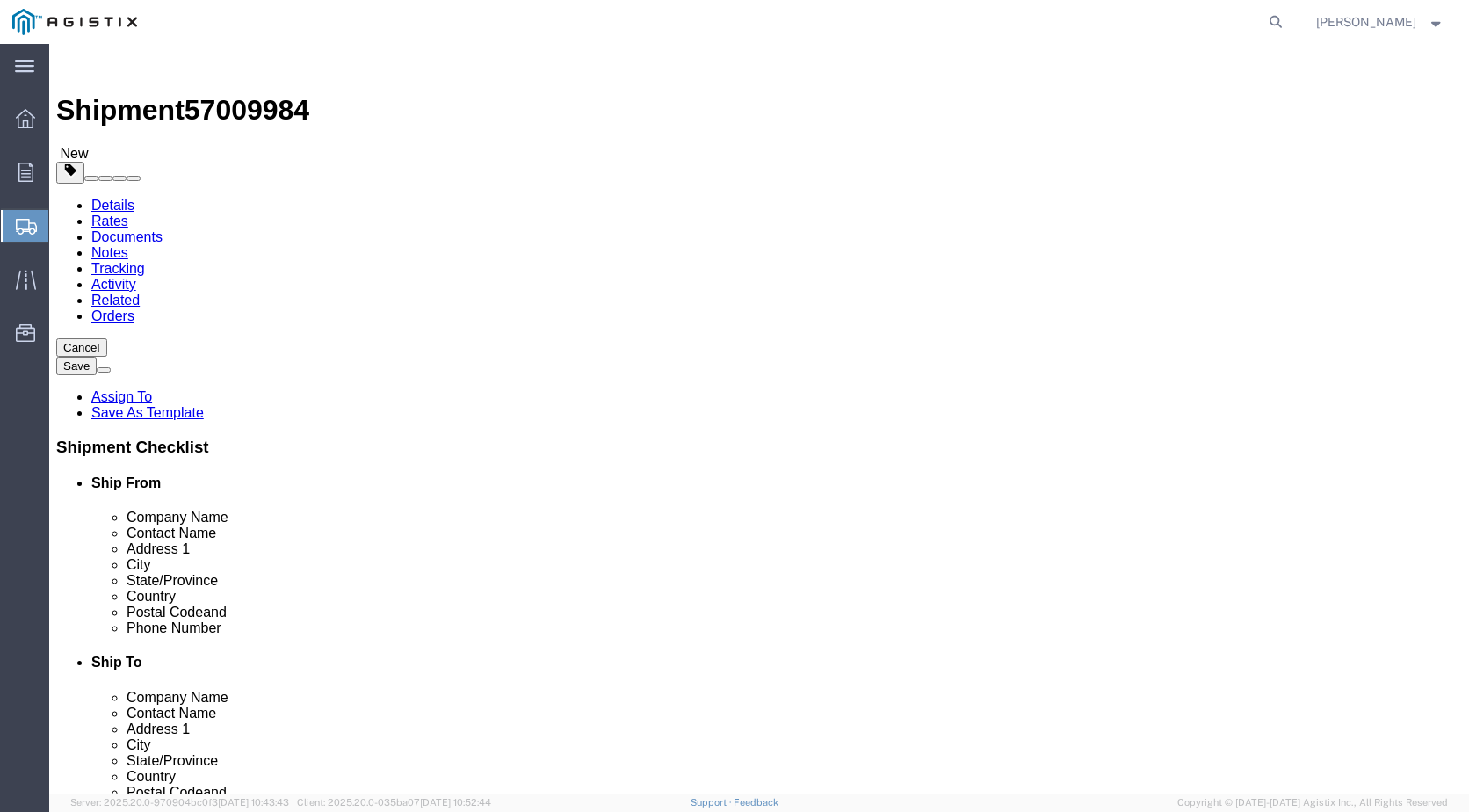
click span "button"
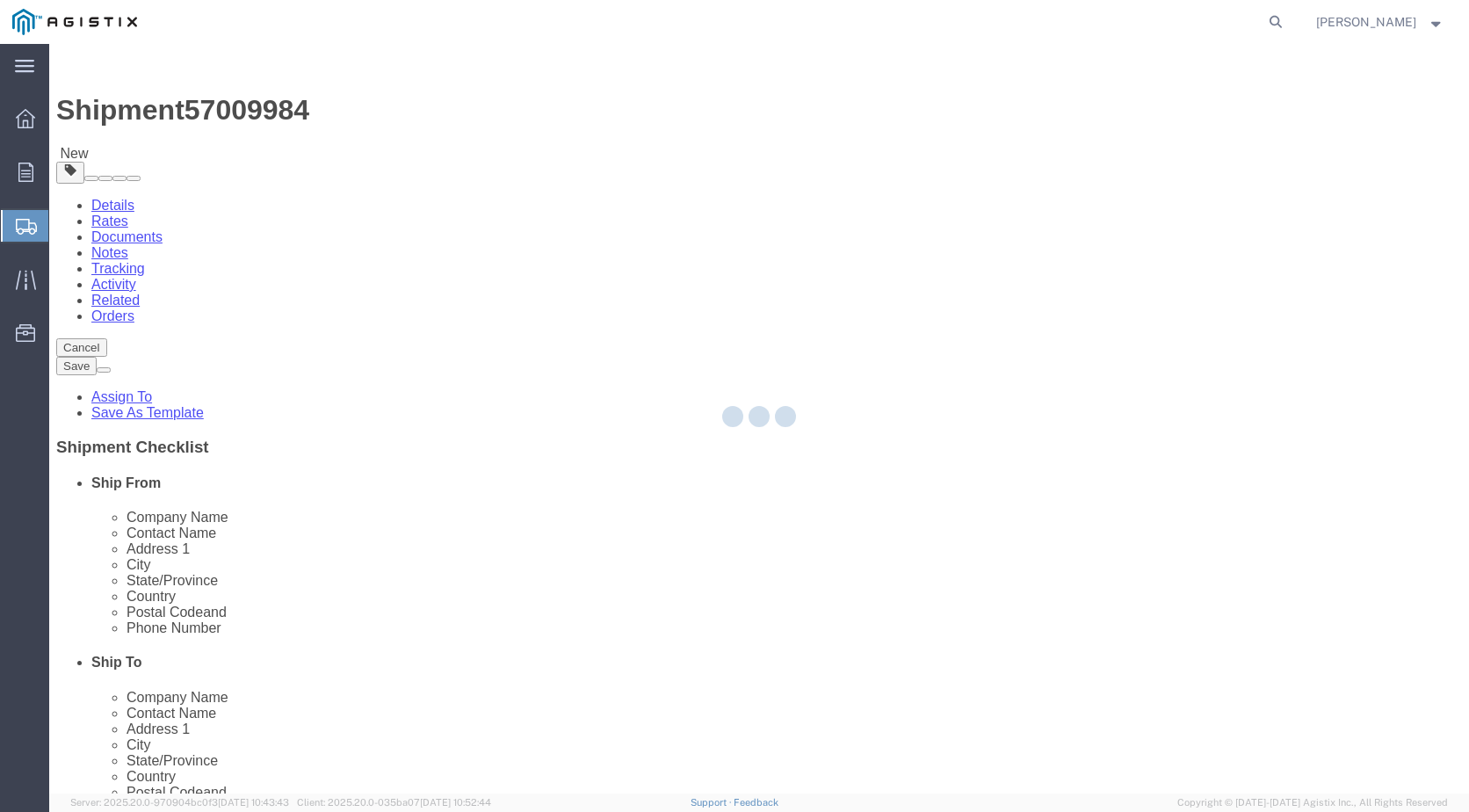
select select "PSNS"
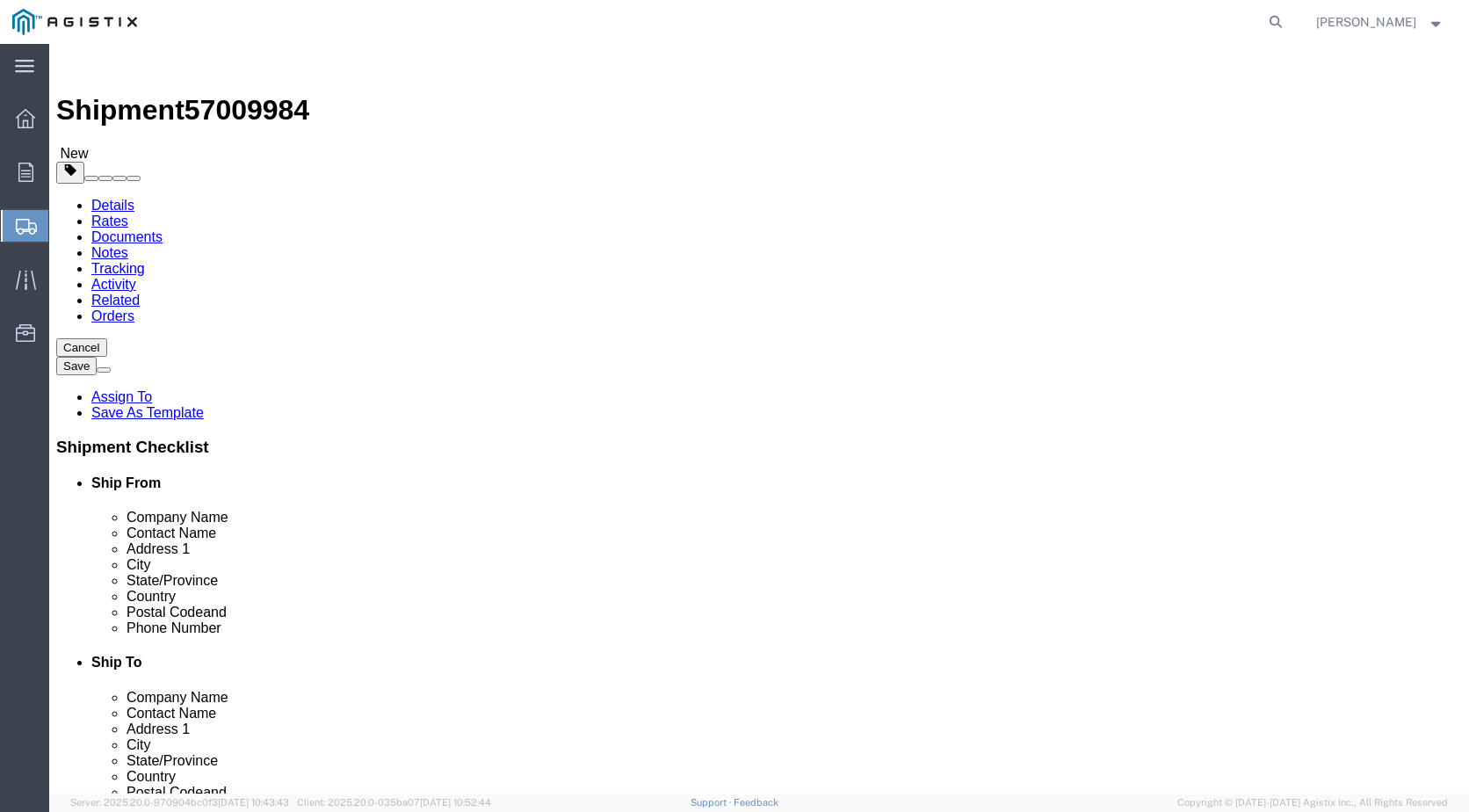
click button "Save"
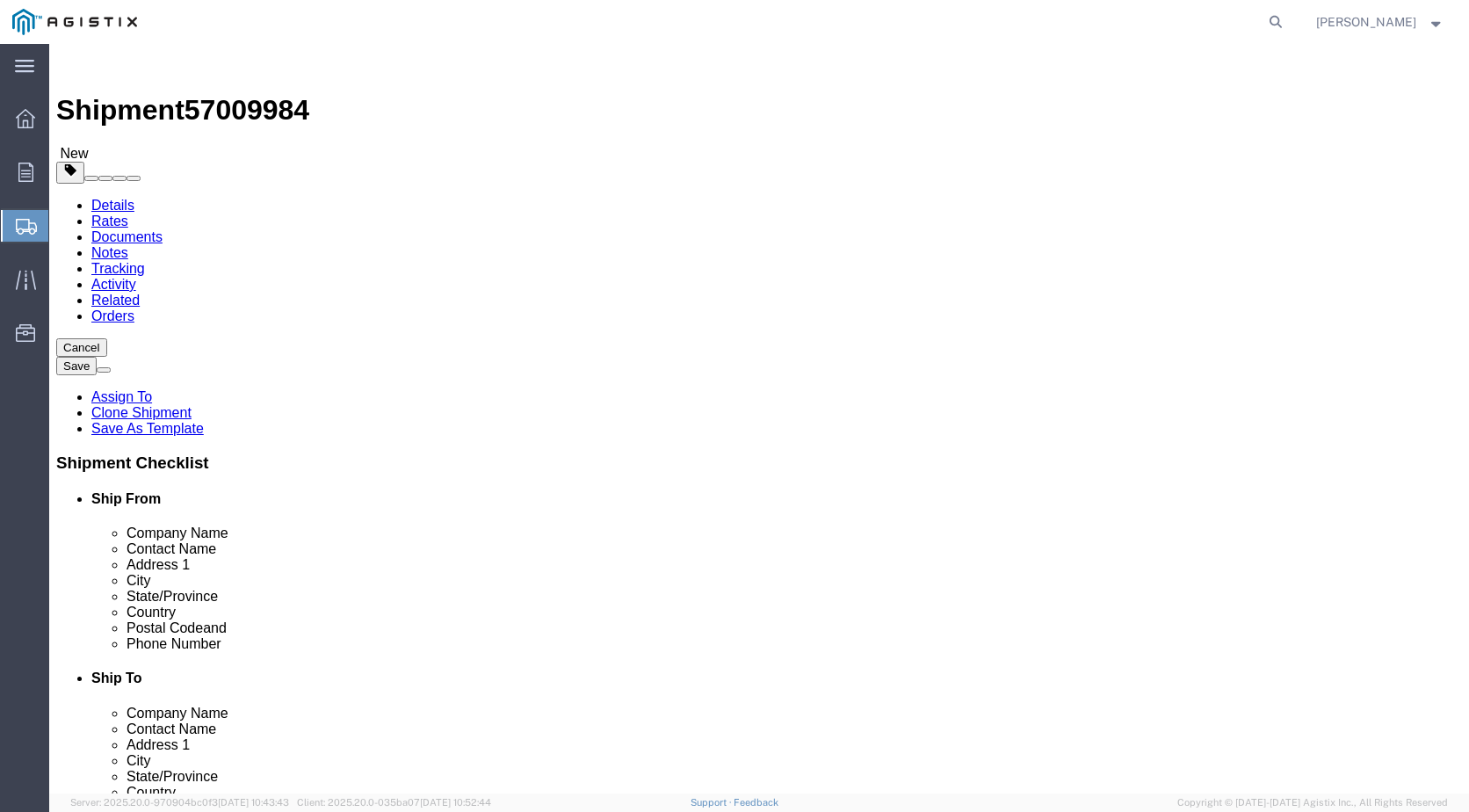
click button "Rate Shipment"
